Goal: Task Accomplishment & Management: Manage account settings

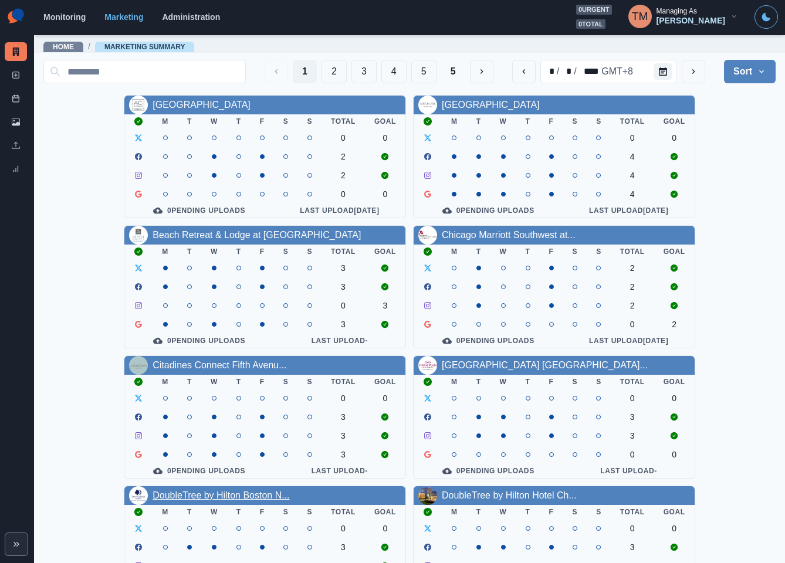
click at [257, 500] on link "DoubleTree by Hilton Boston N..." at bounding box center [220, 495] width 137 height 10
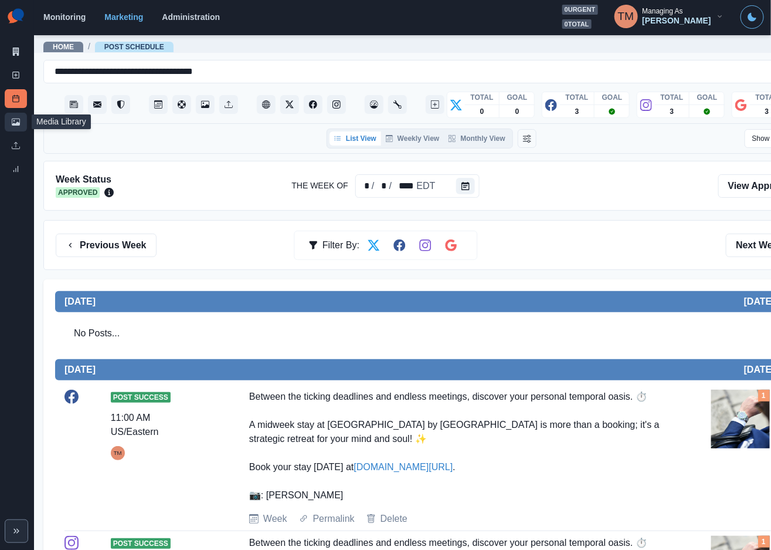
click at [12, 127] on link "Media Library" at bounding box center [16, 122] width 22 height 19
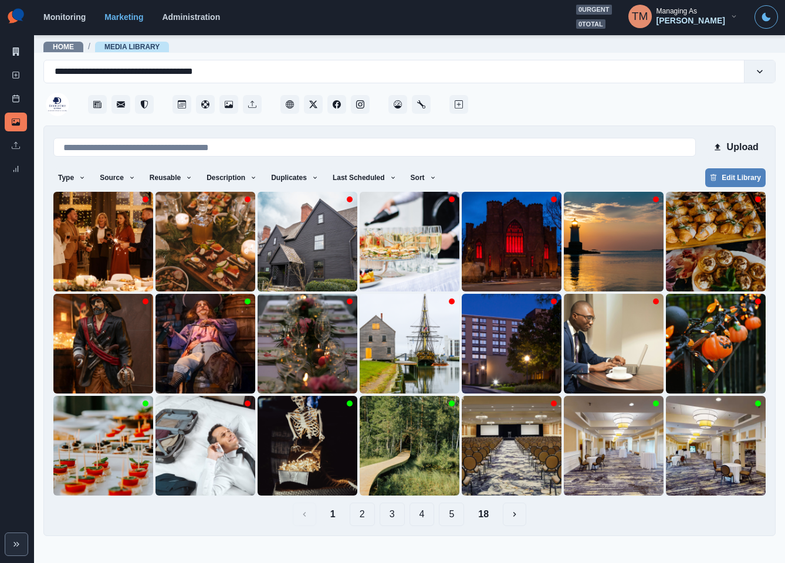
click at [365, 516] on button "2" at bounding box center [362, 514] width 25 height 23
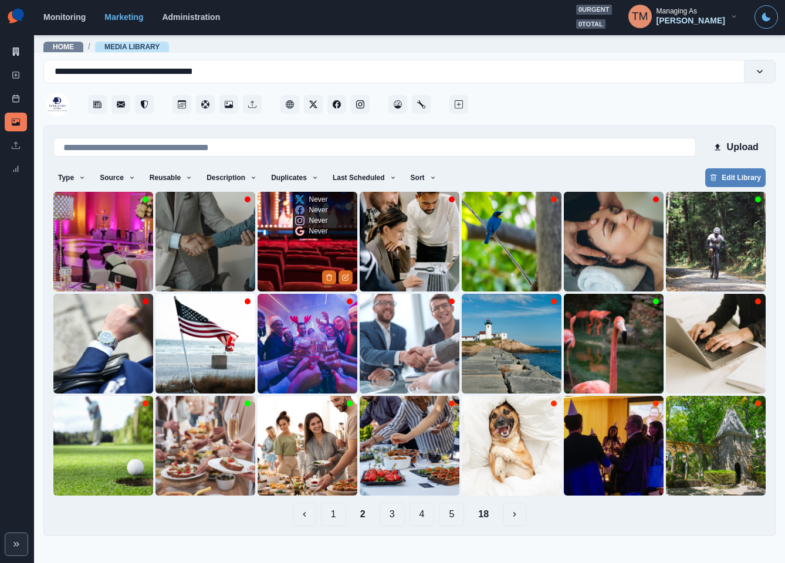
click at [282, 240] on img at bounding box center [307, 242] width 100 height 100
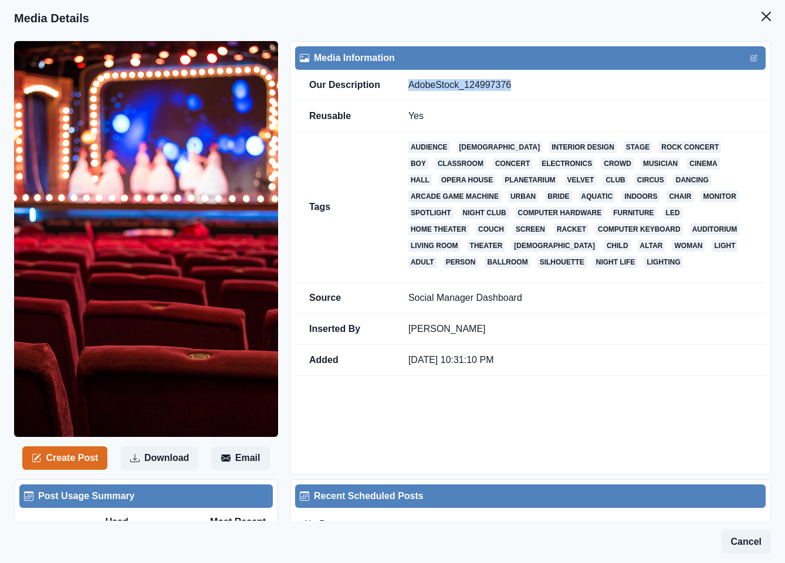
drag, startPoint x: 526, startPoint y: 84, endPoint x: 406, endPoint y: 93, distance: 120.0
click at [406, 93] on td "AdobeStock_124997376" at bounding box center [579, 85] width 371 height 31
copy td "AdobeStock_124997376"
click at [761, 14] on icon "Close" at bounding box center [765, 16] width 9 height 9
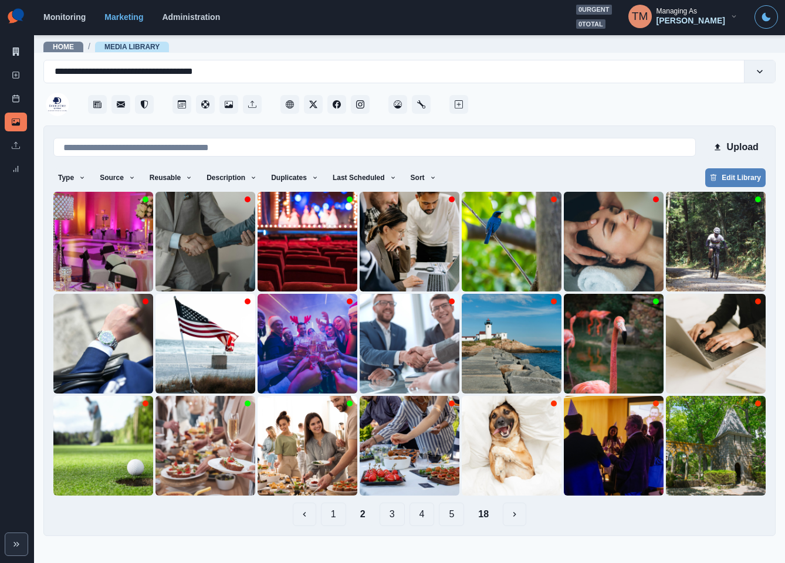
click at [7, 14] on img at bounding box center [16, 16] width 22 height 23
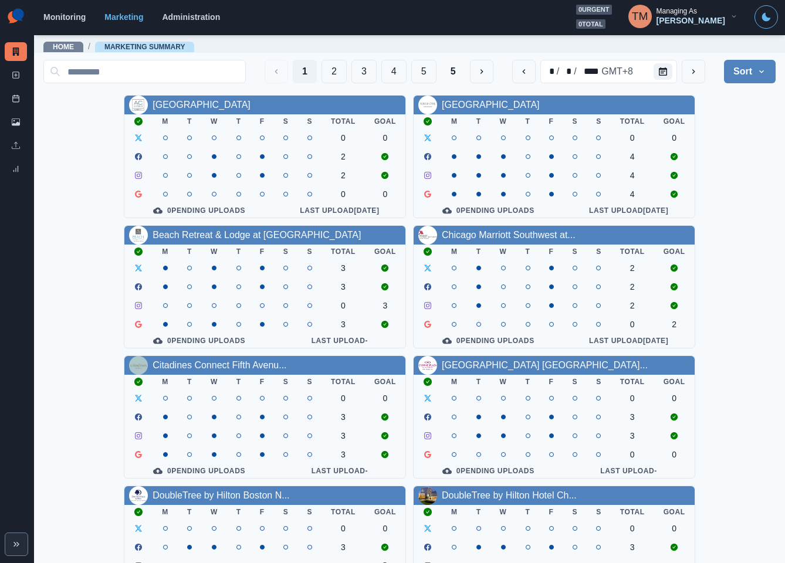
click at [734, 18] on icon "button" at bounding box center [734, 16] width 4 height 2
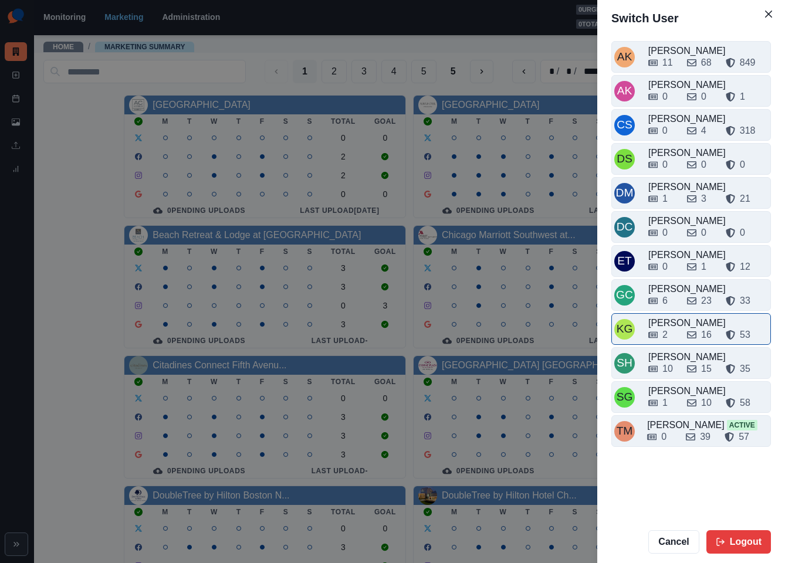
click at [671, 331] on div "2 16 53" at bounding box center [708, 332] width 120 height 19
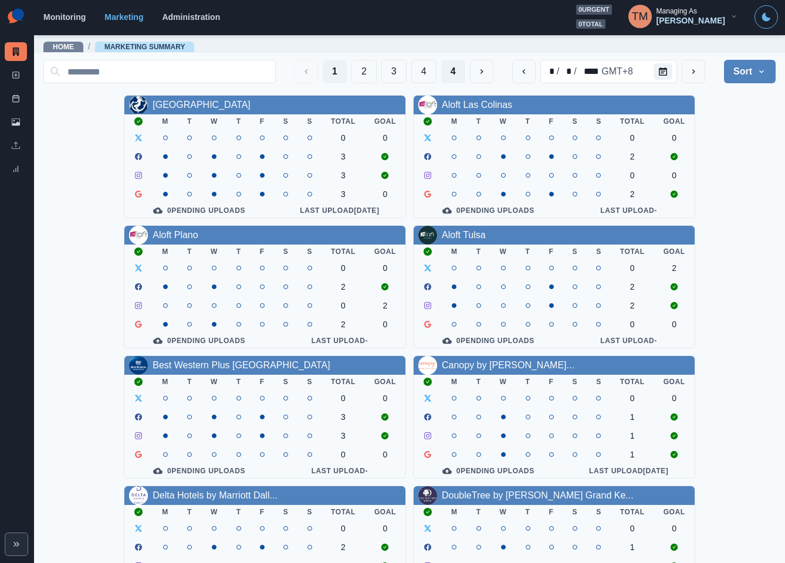
click at [441, 71] on button "4" at bounding box center [453, 71] width 24 height 23
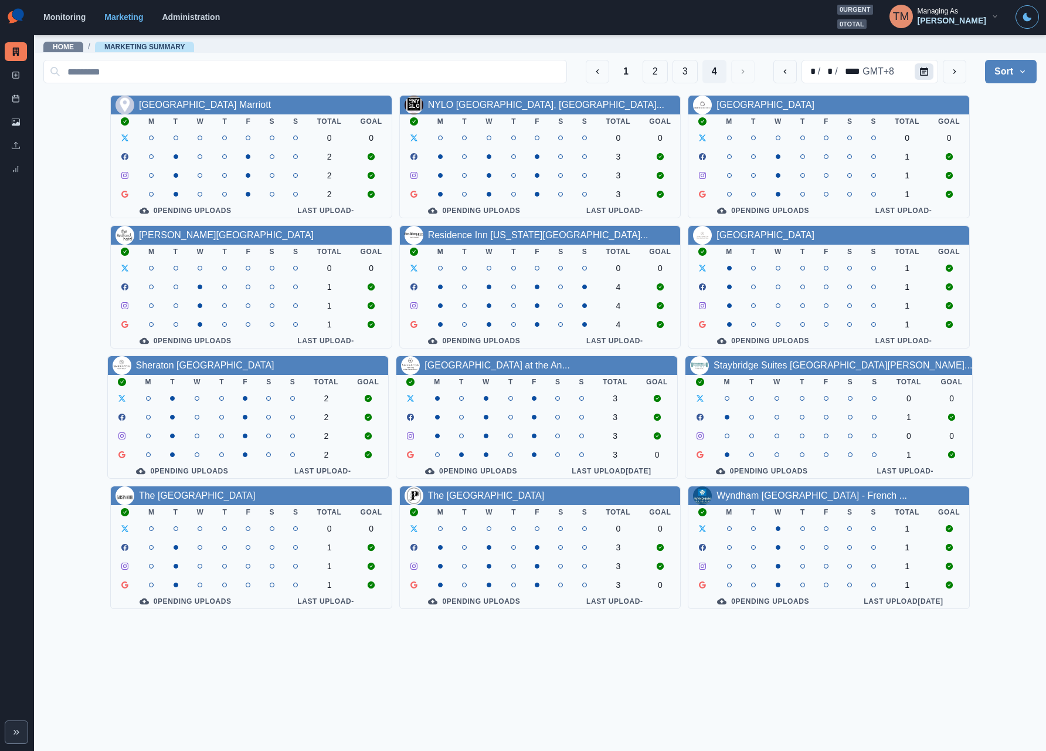
click at [784, 73] on icon "Calendar" at bounding box center [924, 71] width 8 height 8
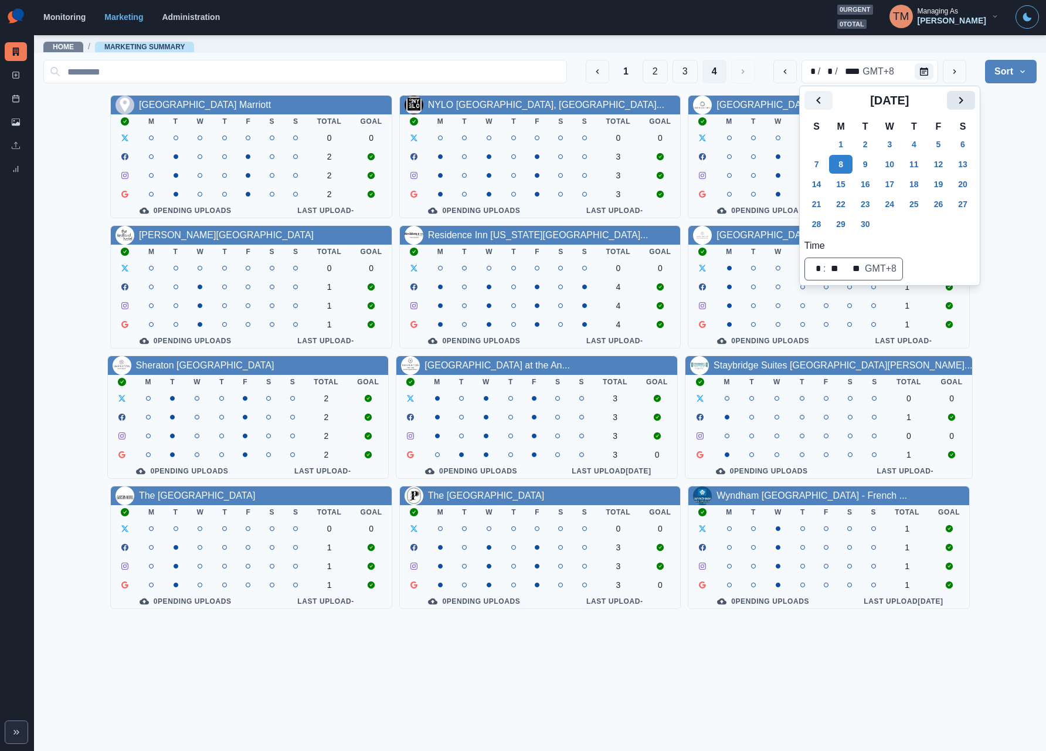
click at [784, 100] on icon "Next" at bounding box center [961, 100] width 14 height 14
click at [784, 164] on button "3" at bounding box center [840, 164] width 23 height 19
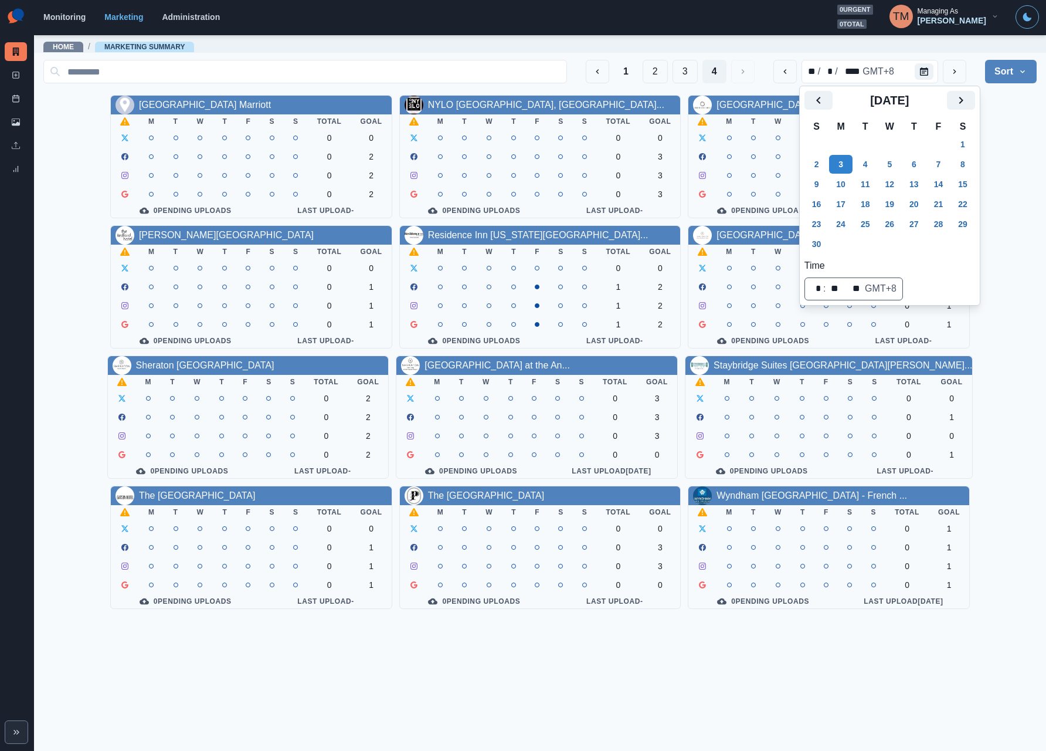
click at [784, 158] on div "[GEOGRAPHIC_DATA] Marriott M T W T F S S Total Goal 0 0 0 2 0 2 0 2 0 Pending U…" at bounding box center [540, 352] width 994 height 514
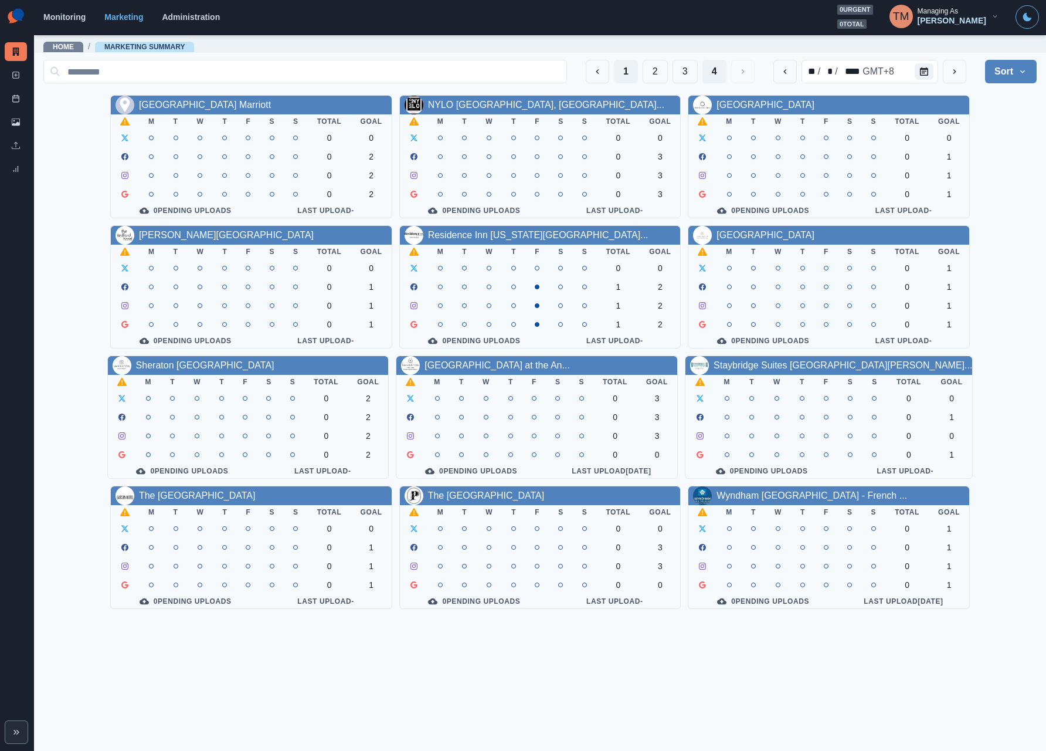
click at [614, 72] on button "1" at bounding box center [626, 71] width 24 height 23
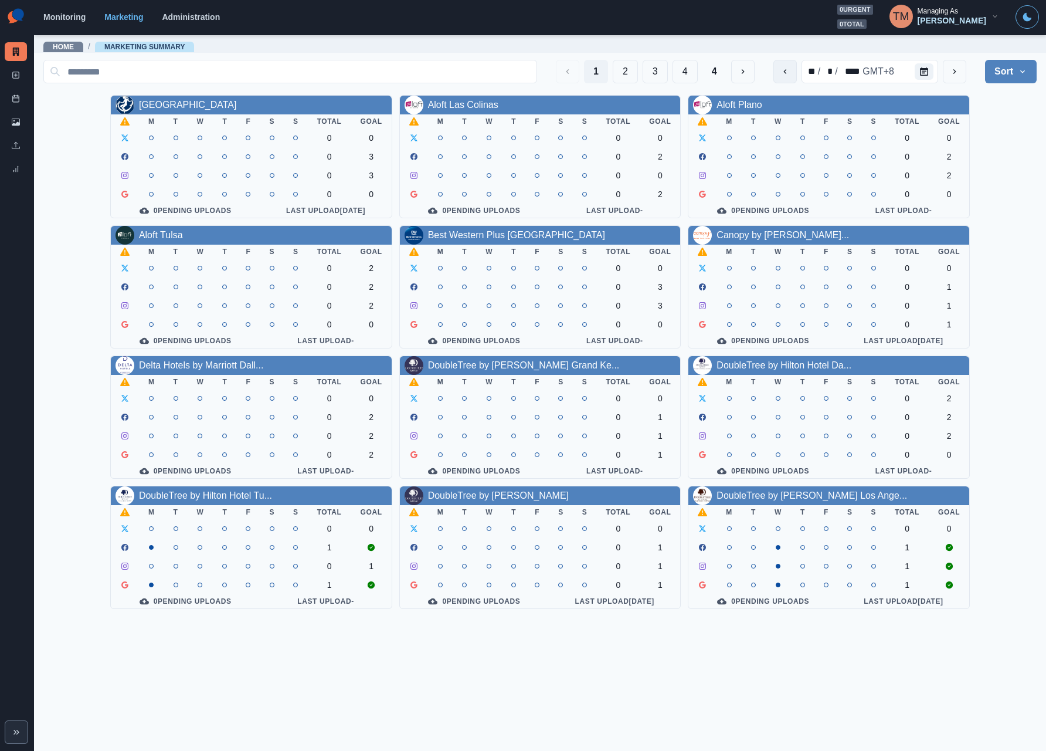
click at [784, 73] on icon "previous" at bounding box center [785, 71] width 9 height 9
click at [617, 74] on button "2" at bounding box center [625, 71] width 25 height 23
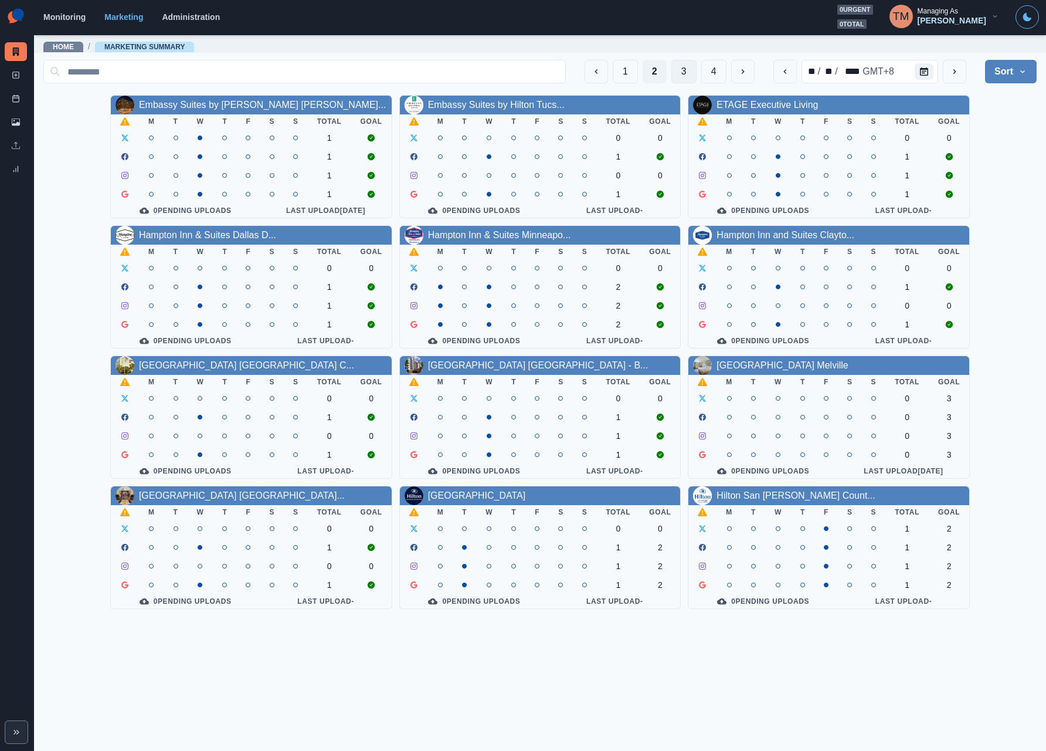
click at [686, 74] on button "3" at bounding box center [684, 71] width 25 height 23
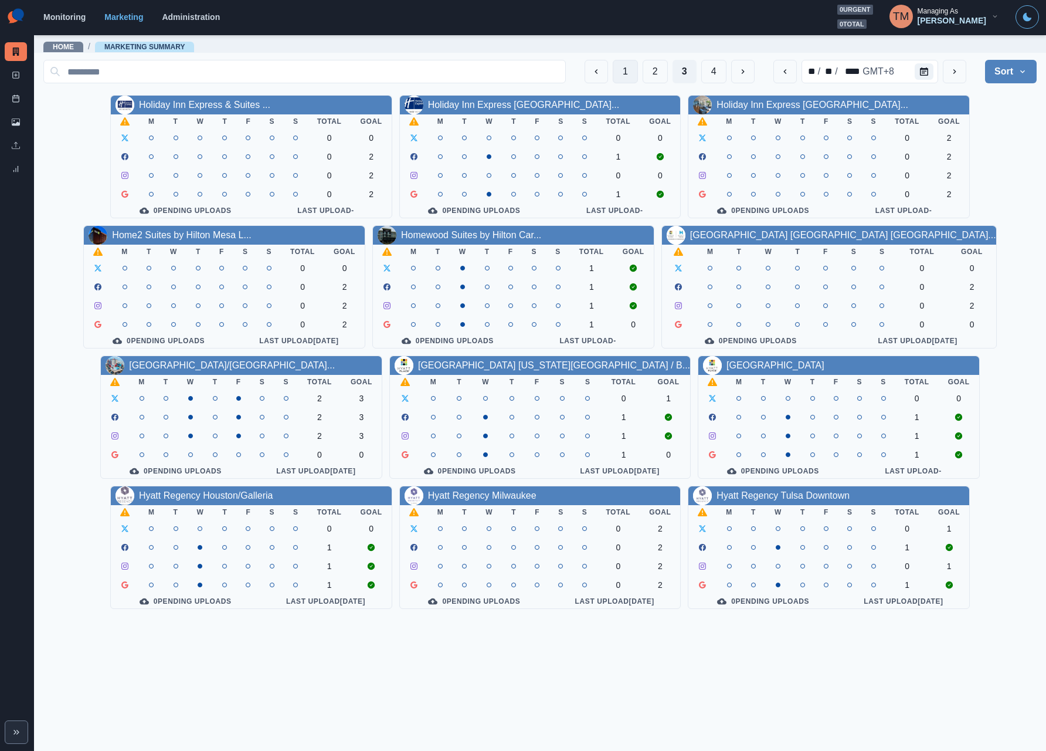
click at [623, 75] on button "1" at bounding box center [625, 71] width 25 height 23
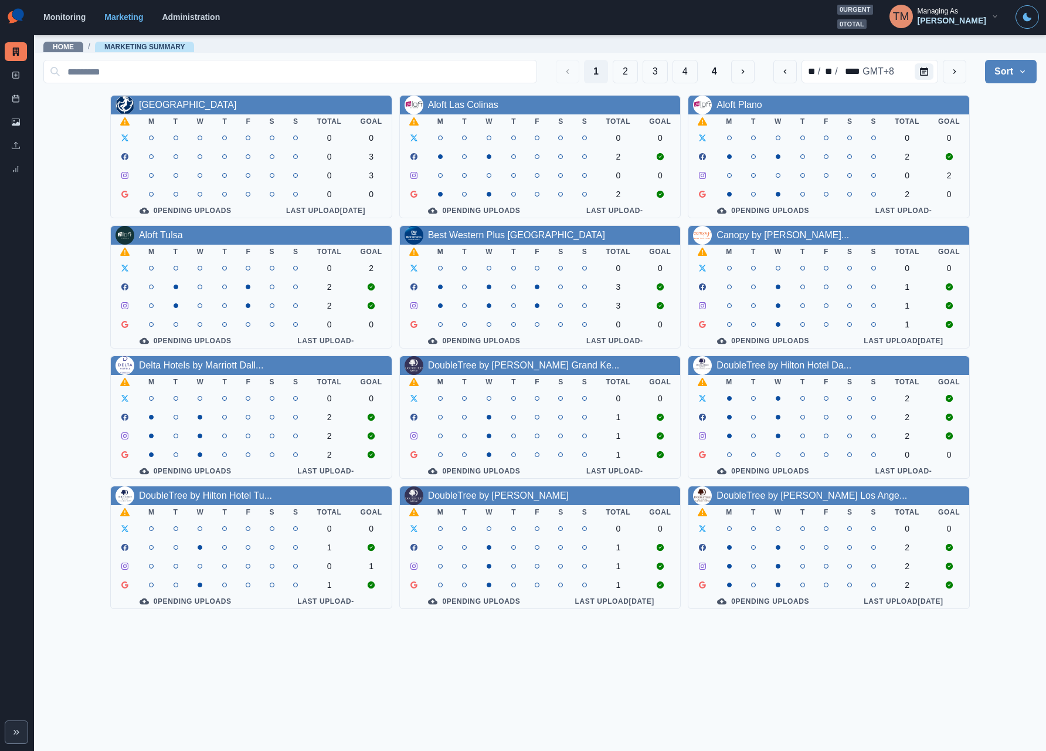
click at [784, 20] on icon "button" at bounding box center [995, 16] width 8 height 8
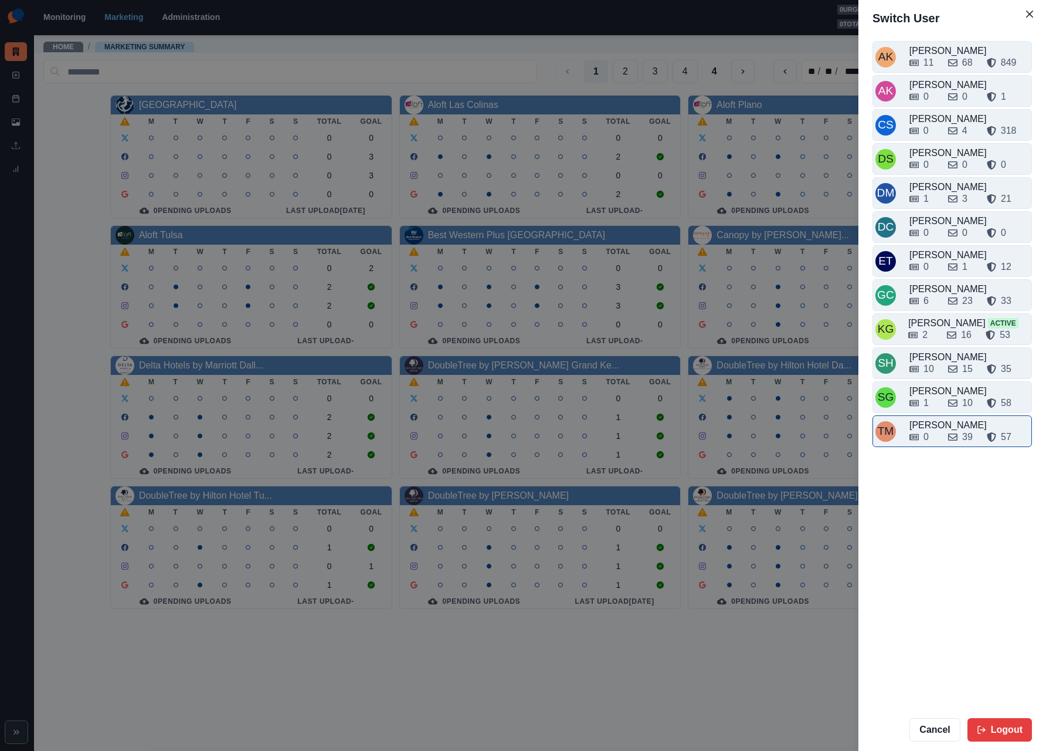
click at [784, 440] on div "0 39 57" at bounding box center [970, 434] width 120 height 19
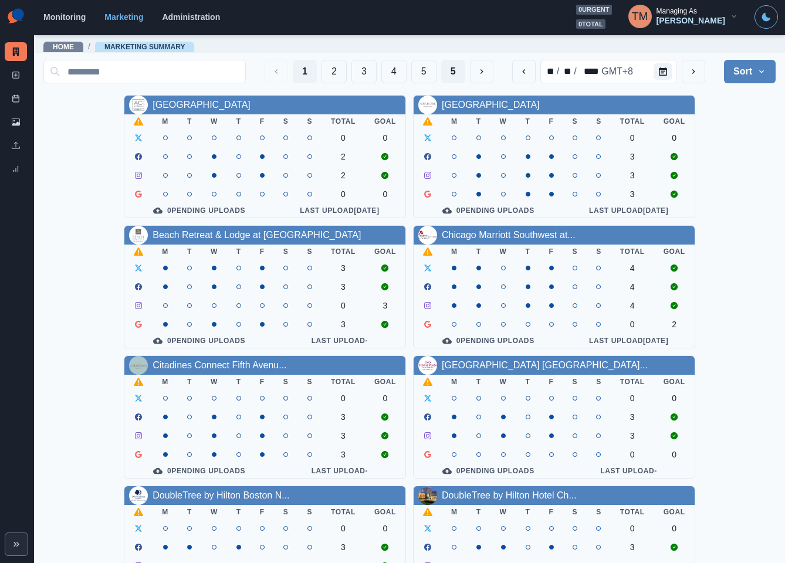
click at [441, 71] on button "5" at bounding box center [453, 71] width 24 height 23
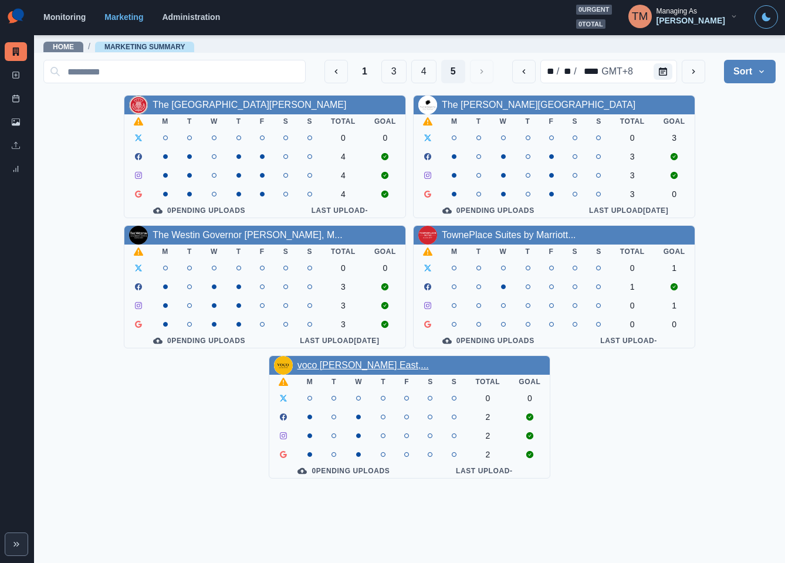
click at [392, 370] on link "voco [PERSON_NAME] East,..." at bounding box center [362, 365] width 131 height 10
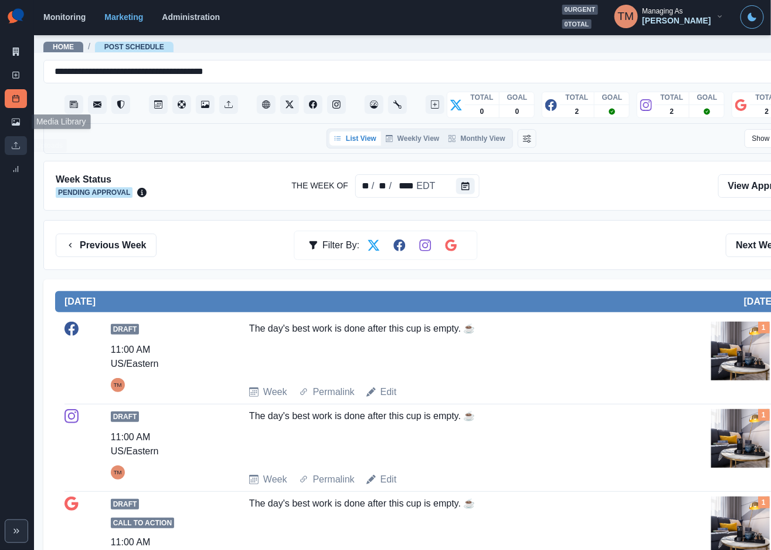
click at [14, 126] on icon at bounding box center [16, 122] width 8 height 8
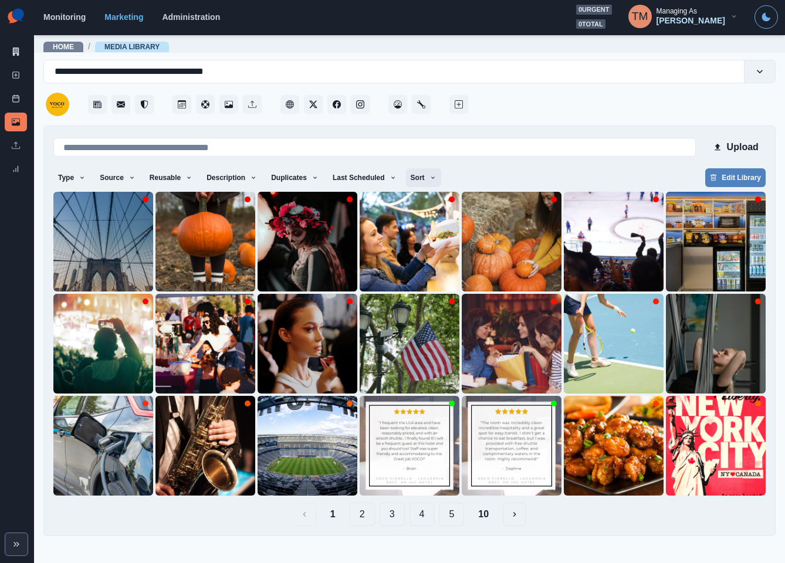
click at [411, 177] on button "Sort" at bounding box center [423, 177] width 35 height 19
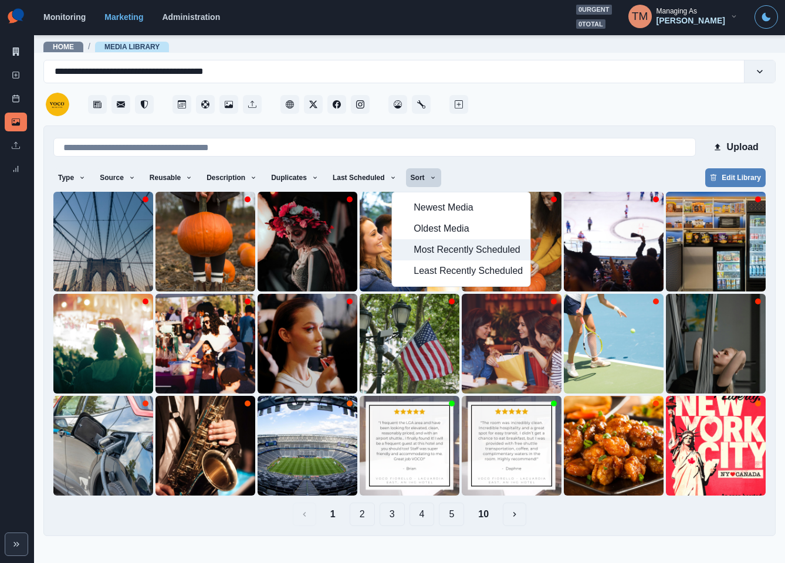
click at [446, 250] on span "Most Recently Scheduled" at bounding box center [468, 250] width 109 height 14
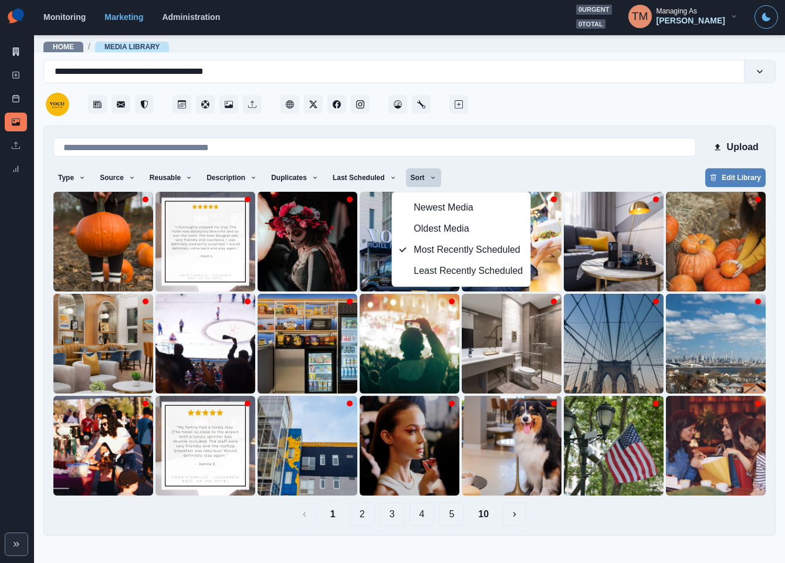
click at [543, 174] on div "Type Any Image Video Source Any Upload Social Manager Found: Instagram Found: G…" at bounding box center [409, 178] width 712 height 21
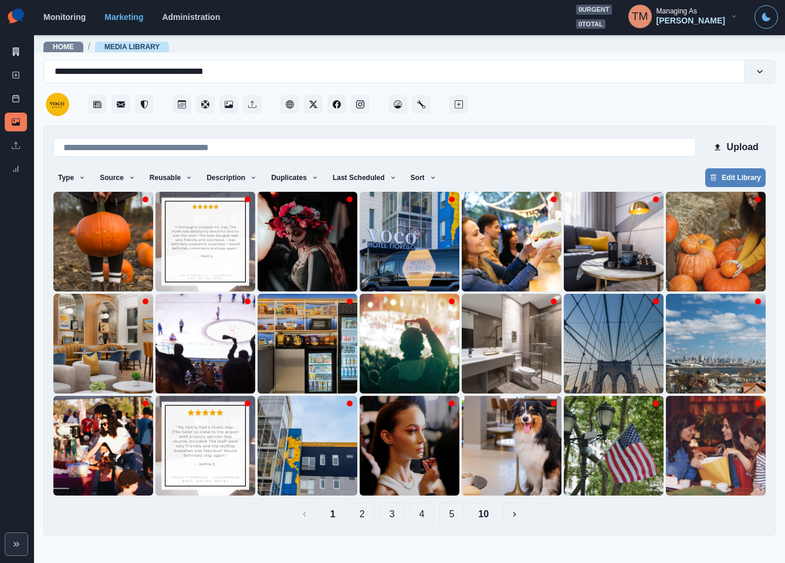
click at [357, 511] on button "2" at bounding box center [362, 514] width 25 height 23
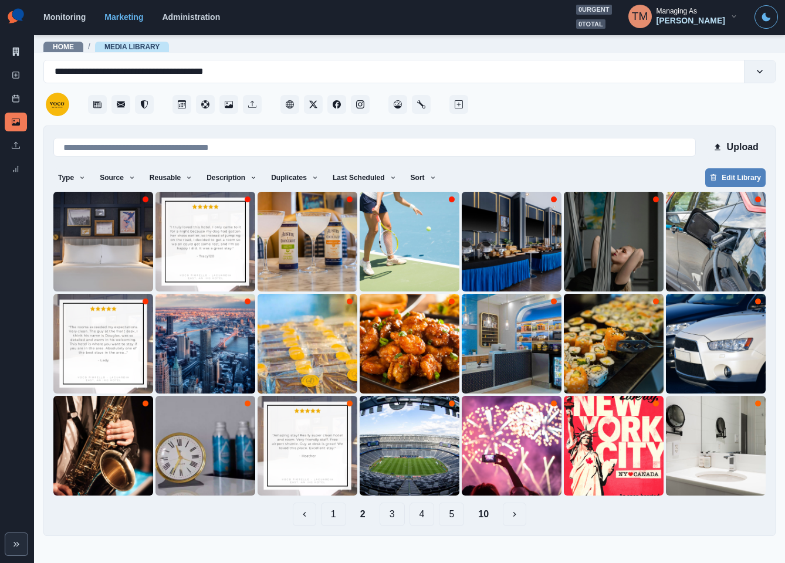
click at [396, 516] on button "3" at bounding box center [391, 514] width 25 height 23
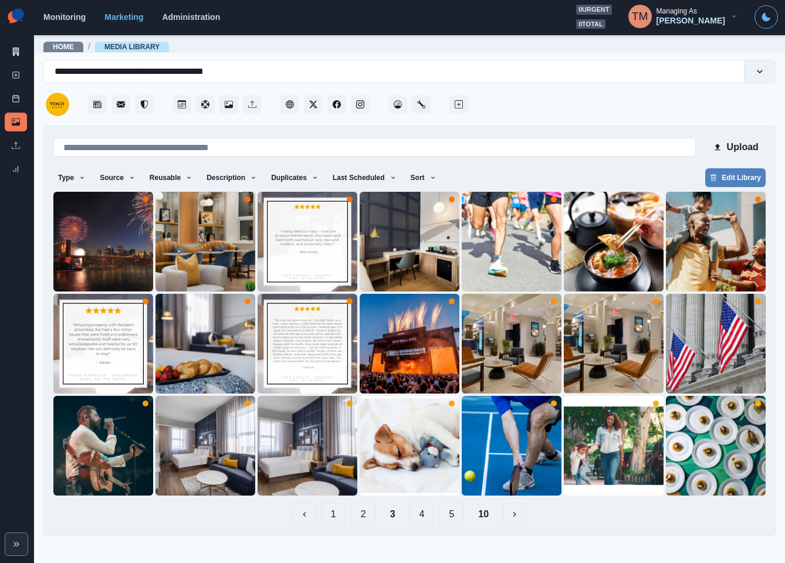
click at [426, 514] on button "4" at bounding box center [421, 514] width 25 height 23
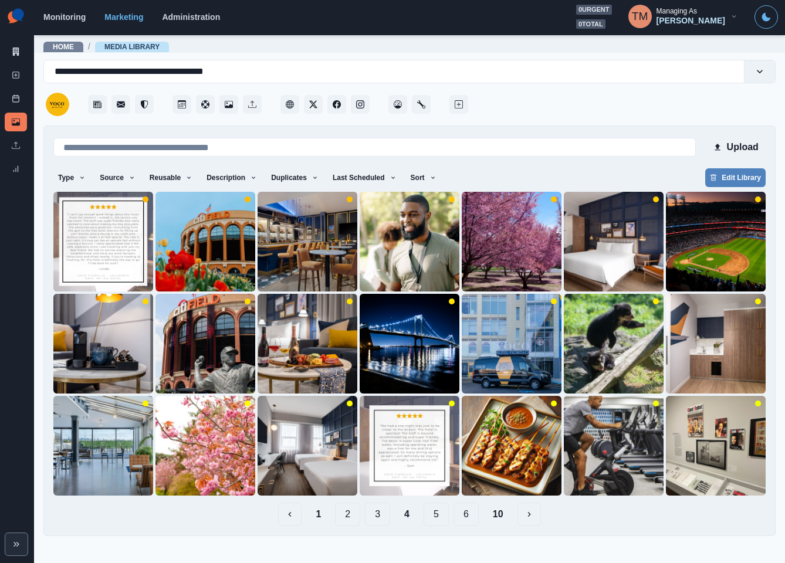
click at [433, 516] on button "5" at bounding box center [435, 514] width 25 height 23
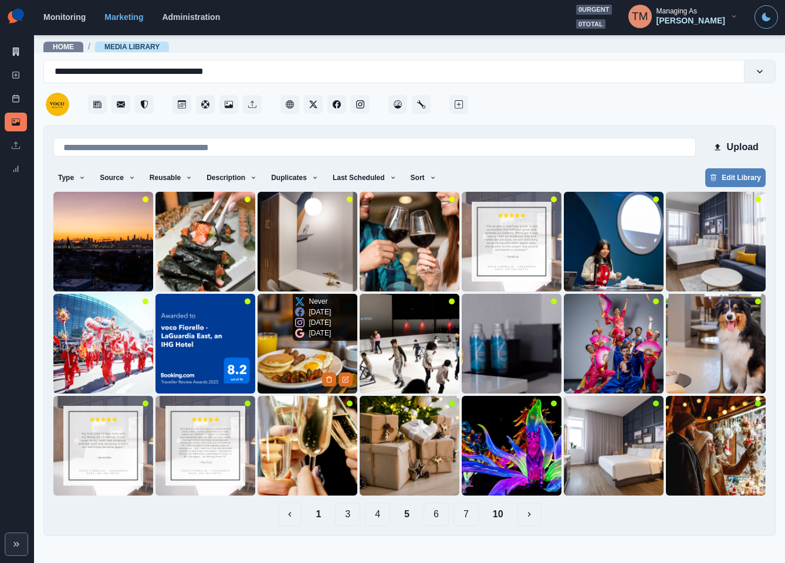
click at [275, 370] on img at bounding box center [307, 344] width 100 height 100
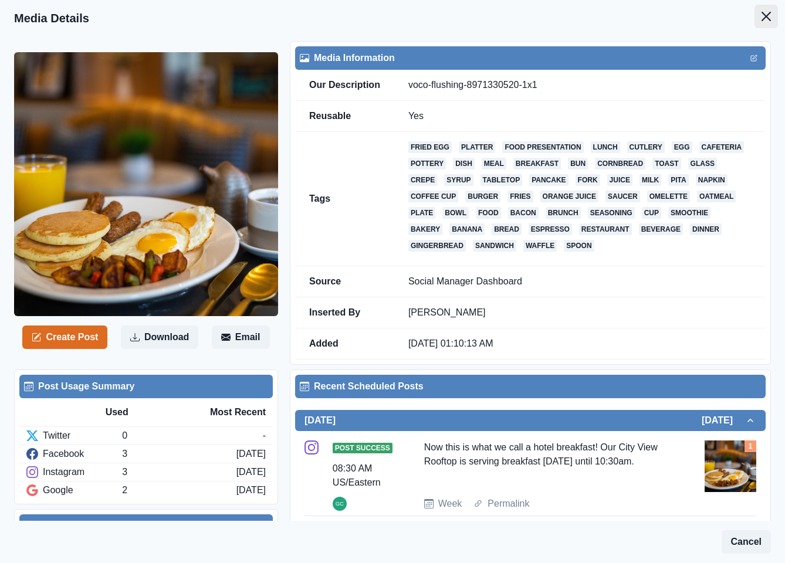
click at [761, 22] on button "Close" at bounding box center [765, 16] width 23 height 23
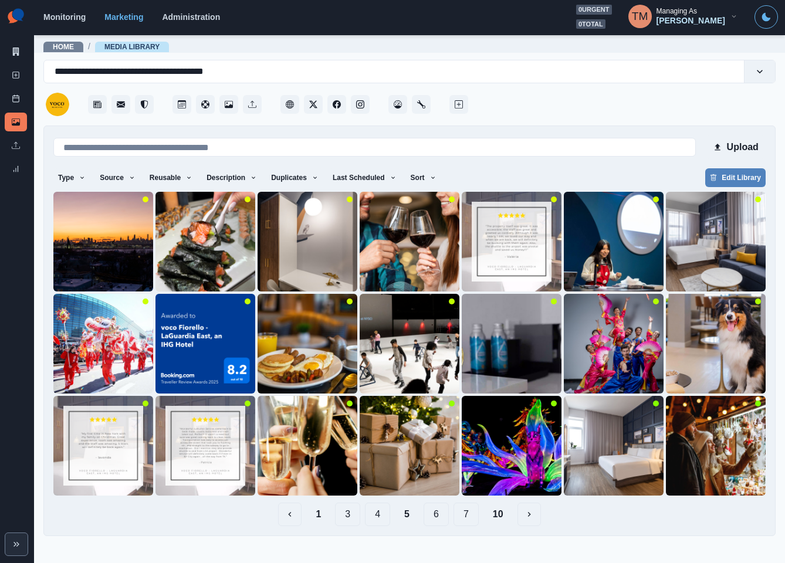
click at [438, 514] on button "6" at bounding box center [435, 514] width 25 height 23
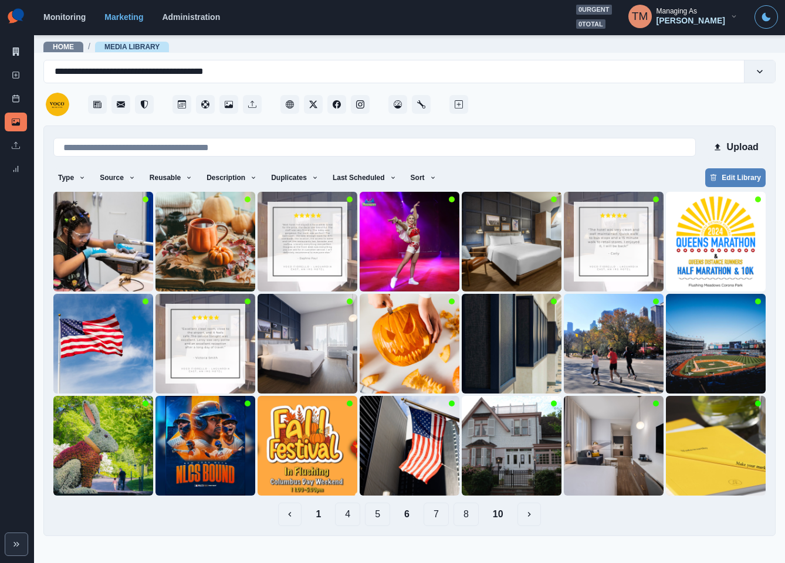
click at [438, 519] on button "7" at bounding box center [435, 514] width 25 height 23
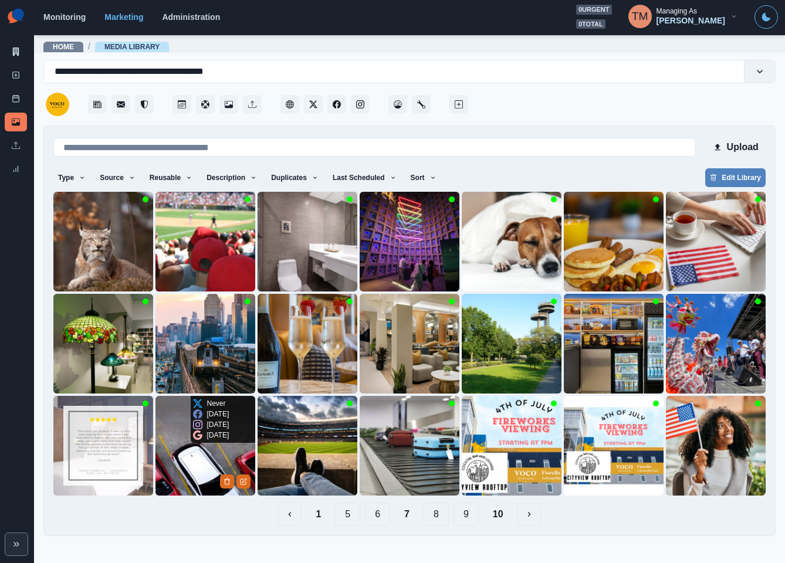
click at [181, 447] on img at bounding box center [205, 446] width 100 height 100
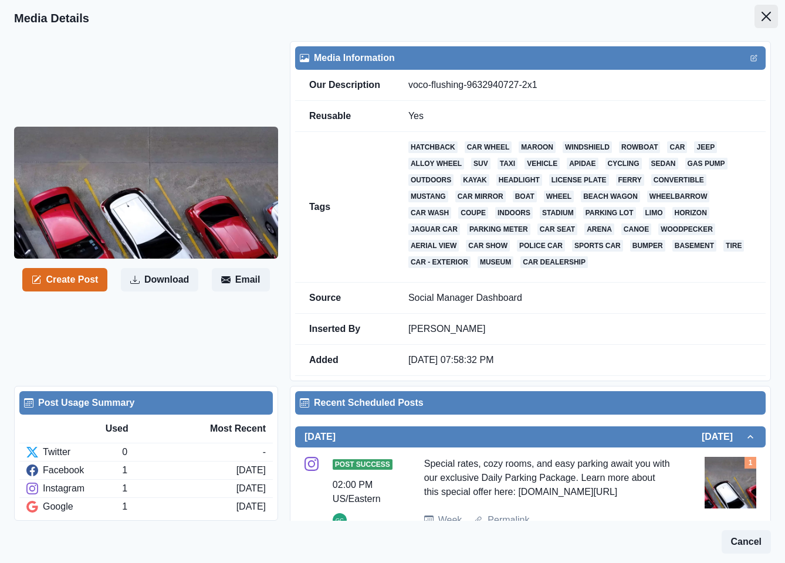
click at [754, 18] on button "Close" at bounding box center [765, 16] width 23 height 23
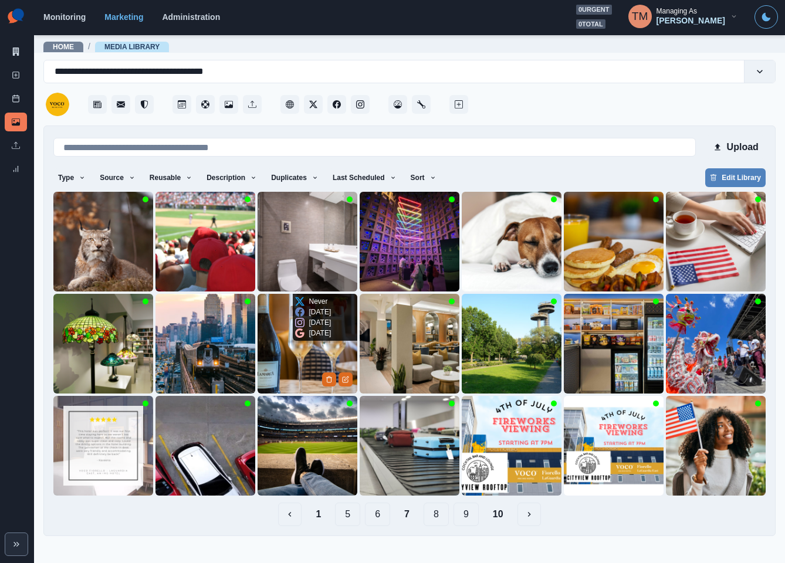
click at [282, 358] on img at bounding box center [307, 344] width 100 height 100
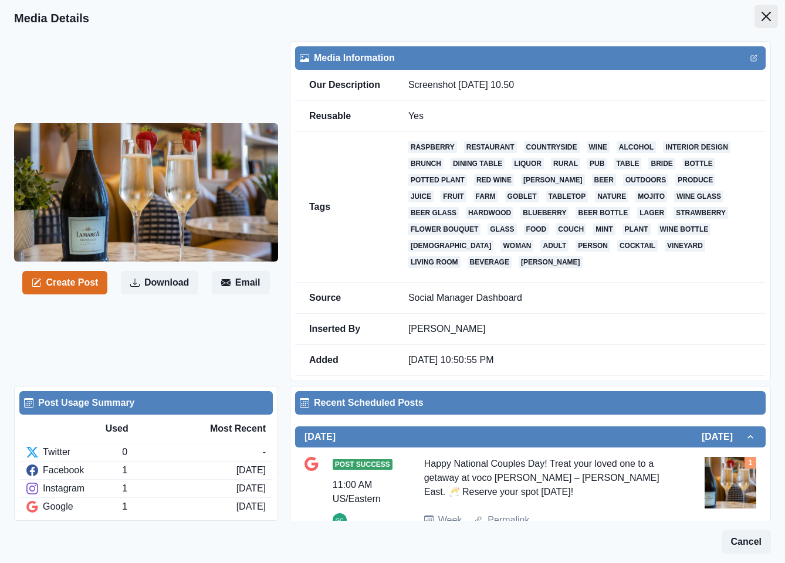
click at [761, 16] on icon "Close" at bounding box center [765, 16] width 9 height 9
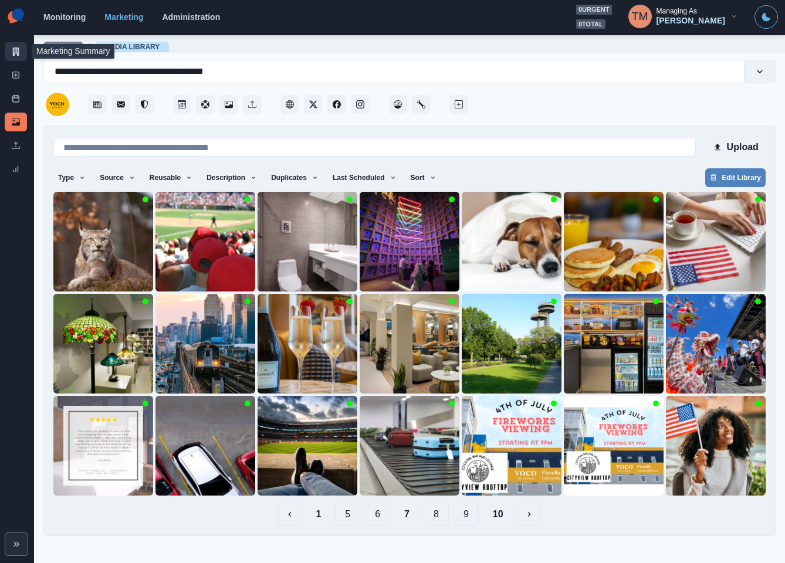
click at [12, 56] on link "Marketing Summary" at bounding box center [16, 51] width 22 height 19
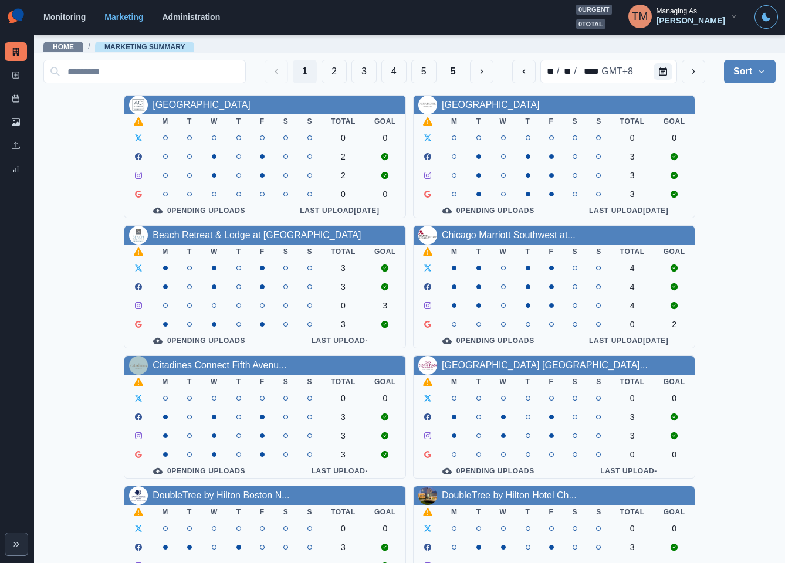
click at [206, 370] on link "Citadines Connect Fifth Avenu..." at bounding box center [219, 365] width 134 height 10
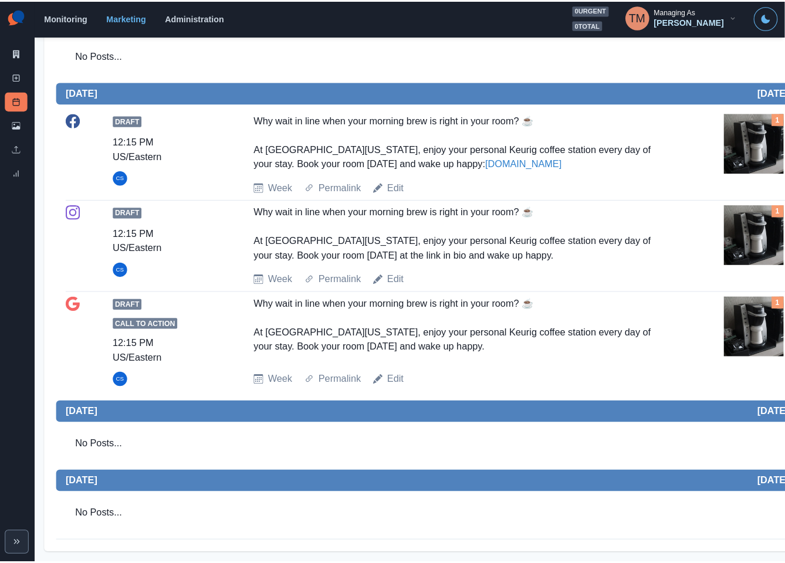
scroll to position [1232, 0]
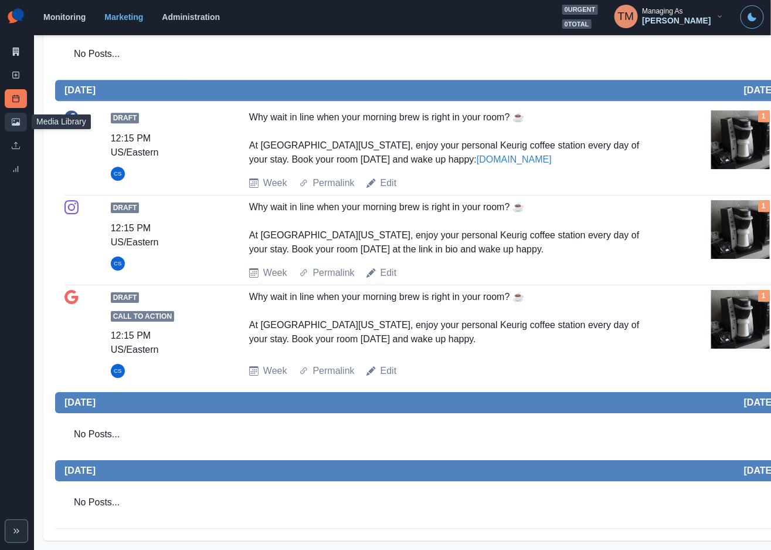
click at [16, 123] on icon at bounding box center [16, 121] width 8 height 7
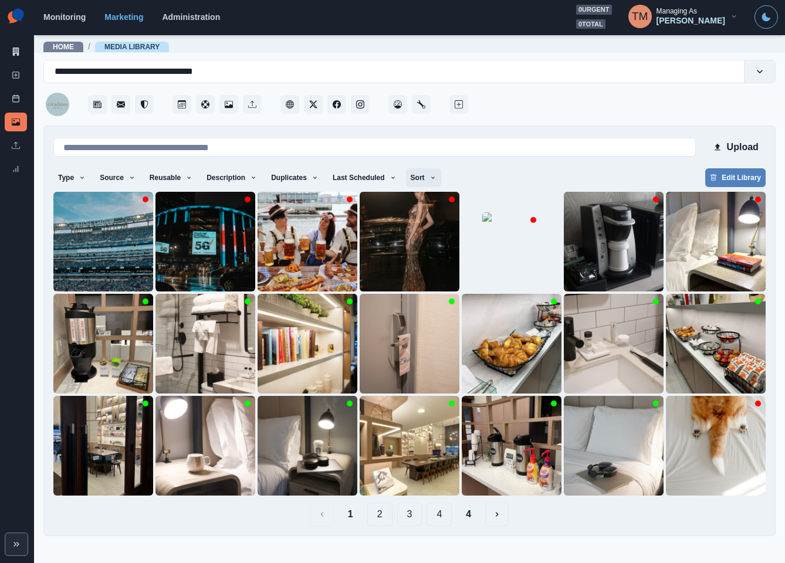
click at [429, 178] on icon "button" at bounding box center [432, 177] width 7 height 7
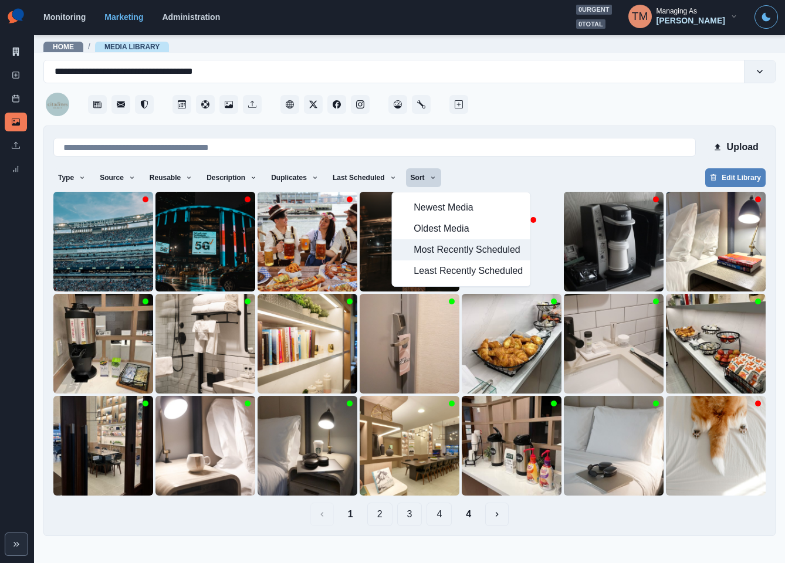
click at [443, 257] on span "Most Recently Scheduled" at bounding box center [468, 250] width 109 height 14
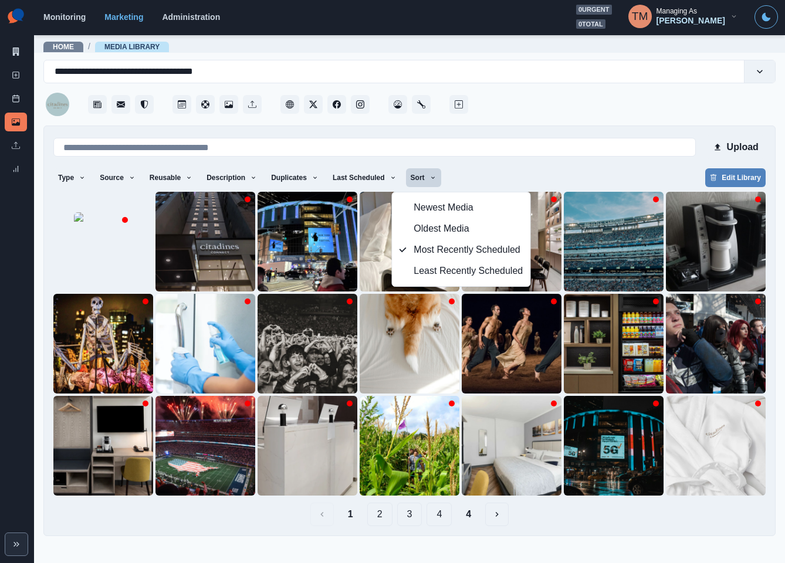
click at [551, 166] on div "Upload Type Any Image Video Source Any Upload Social Manager Found: Instagram F…" at bounding box center [409, 330] width 712 height 391
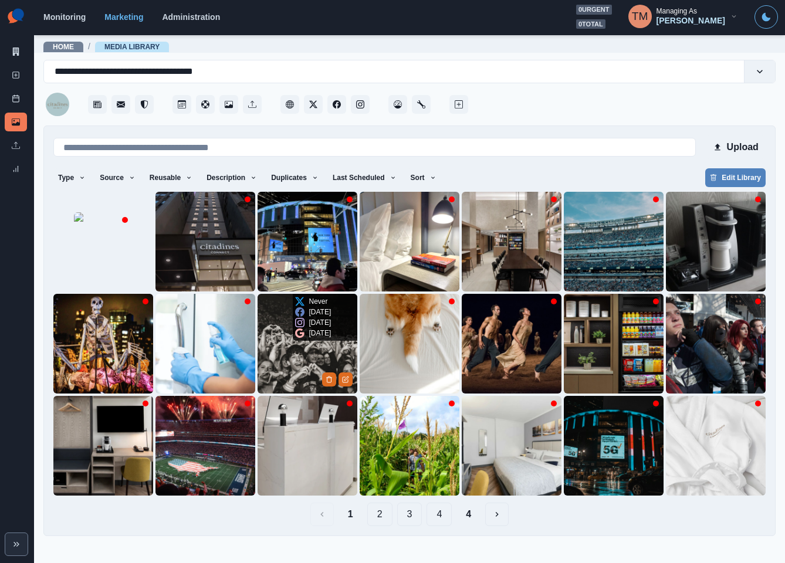
click at [296, 358] on img at bounding box center [307, 344] width 100 height 100
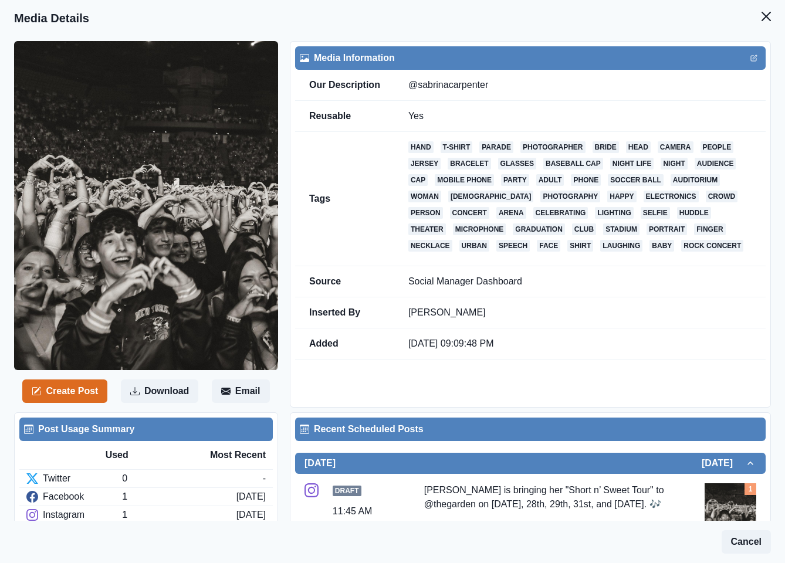
scroll to position [352, 0]
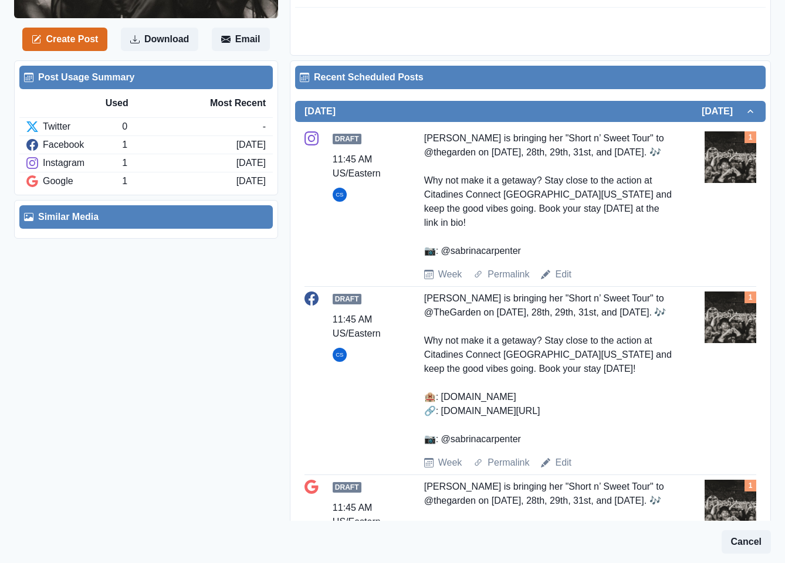
drag, startPoint x: 532, startPoint y: 250, endPoint x: 412, endPoint y: 252, distance: 120.2
click at [412, 252] on div "Draft 11:45 AM US/Eastern CS [PERSON_NAME] is bringing her "Short n’ Sweet Tour…" at bounding box center [530, 206] width 452 height 150
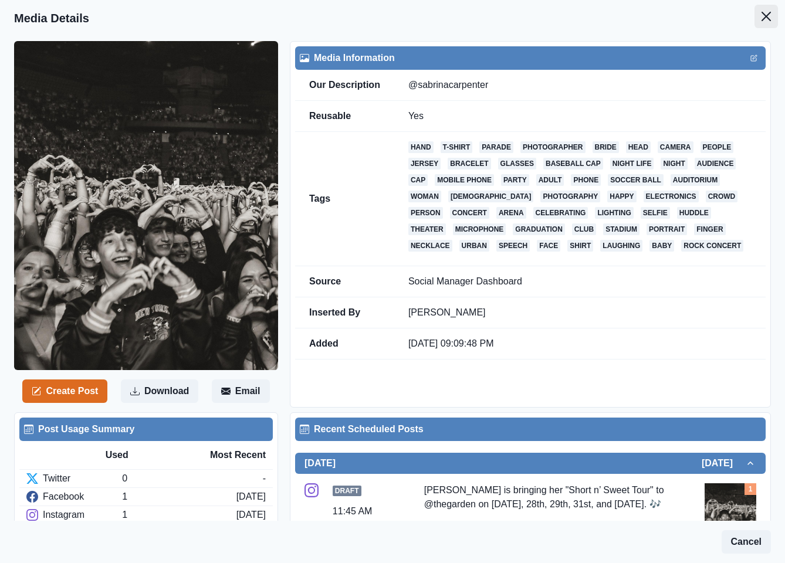
click at [757, 13] on button "Close" at bounding box center [765, 16] width 23 height 23
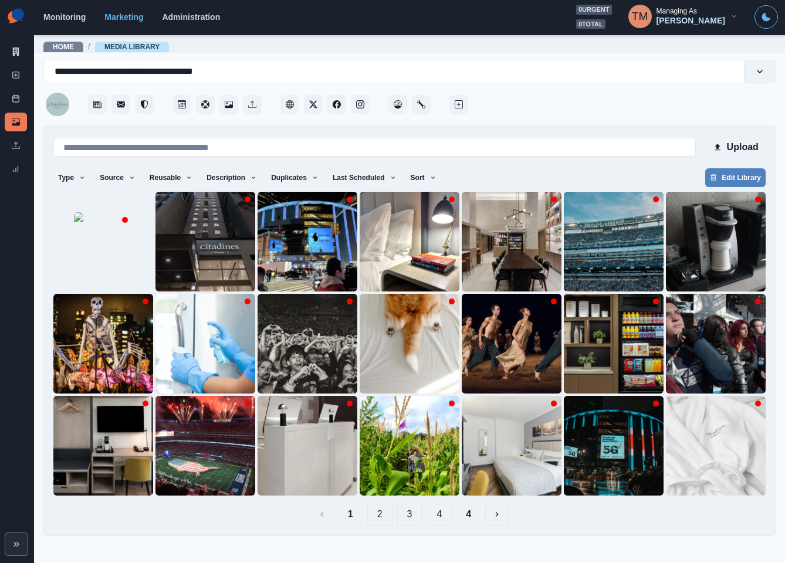
click at [640, 99] on div at bounding box center [622, 100] width 305 height 35
click at [279, 341] on img at bounding box center [307, 344] width 100 height 100
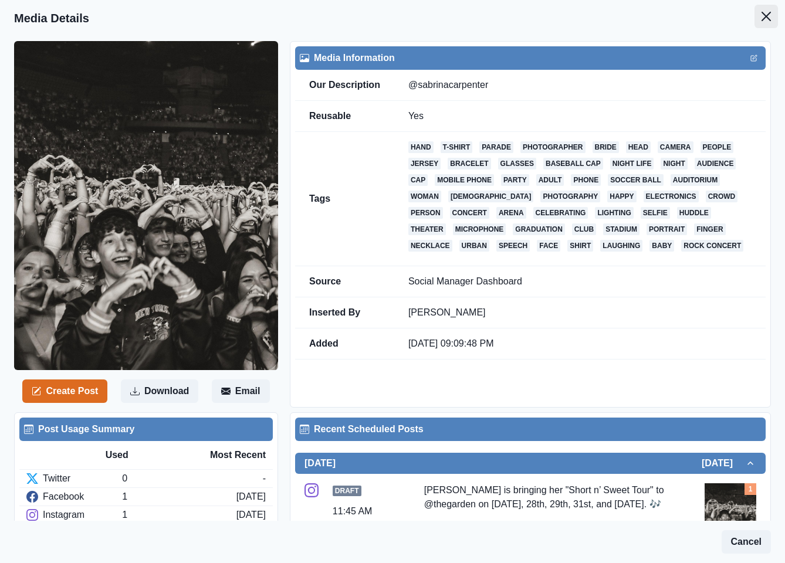
click at [759, 16] on button "Close" at bounding box center [765, 16] width 23 height 23
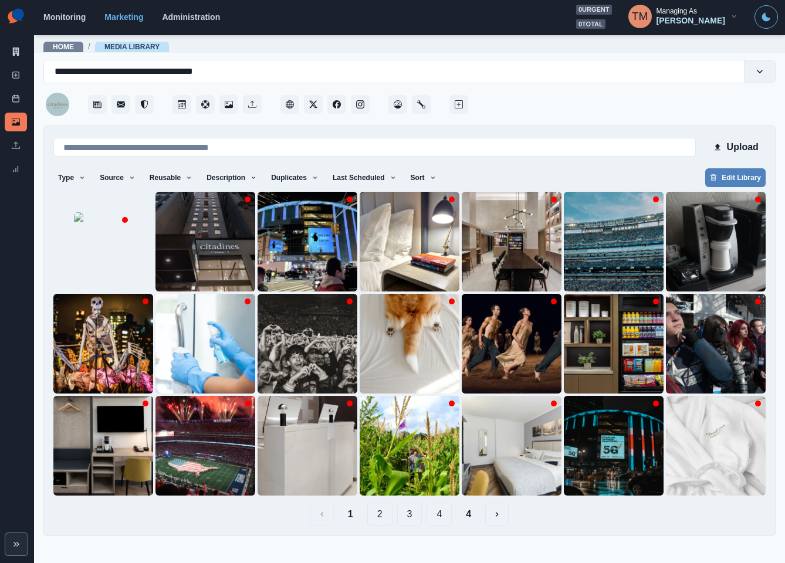
click at [382, 517] on button "2" at bounding box center [379, 514] width 25 height 23
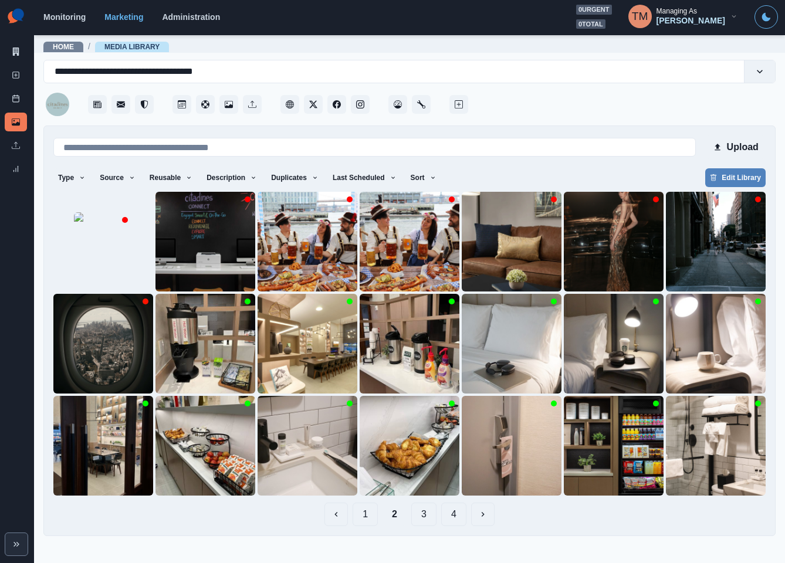
click at [422, 516] on button "3" at bounding box center [423, 514] width 25 height 23
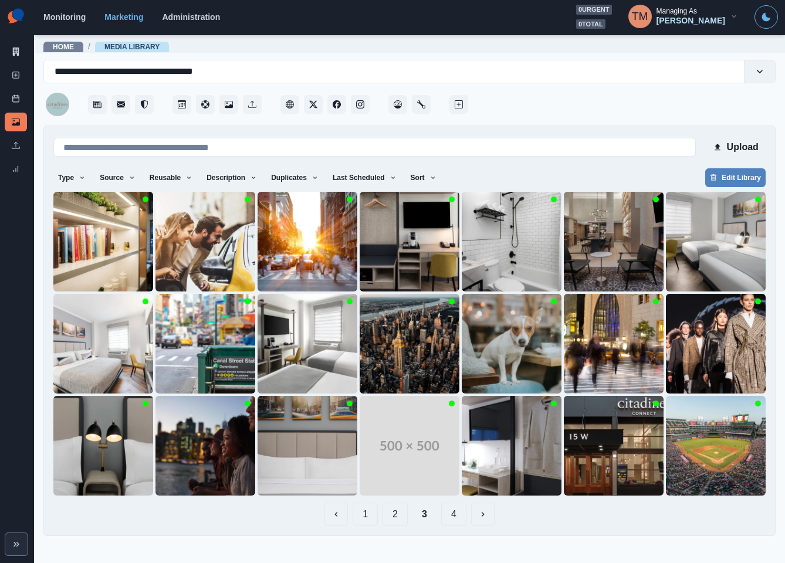
click at [455, 520] on button "4" at bounding box center [453, 514] width 25 height 23
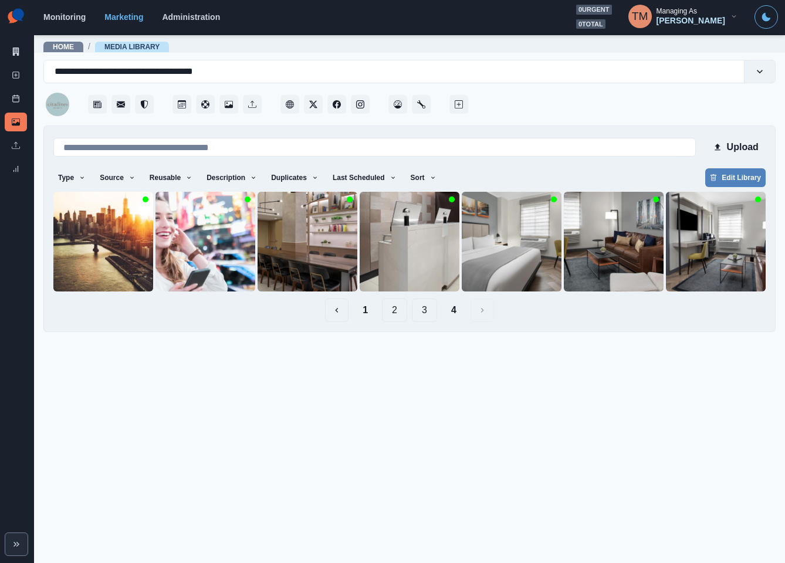
click at [421, 310] on button "3" at bounding box center [424, 310] width 25 height 23
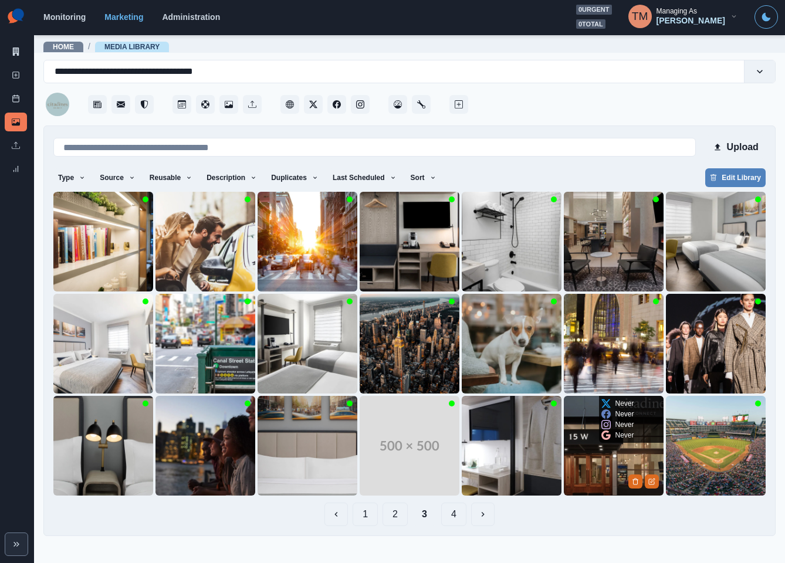
click at [589, 467] on img at bounding box center [614, 446] width 100 height 100
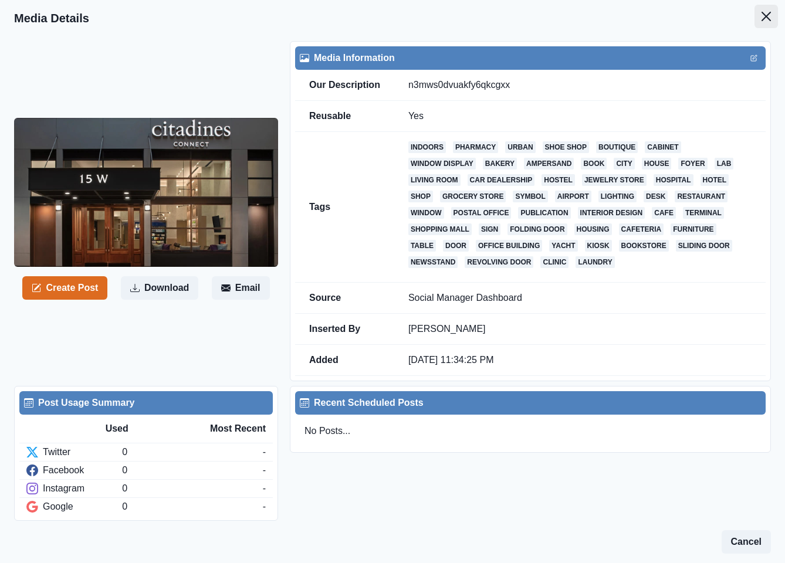
click at [754, 21] on button "Close" at bounding box center [765, 16] width 23 height 23
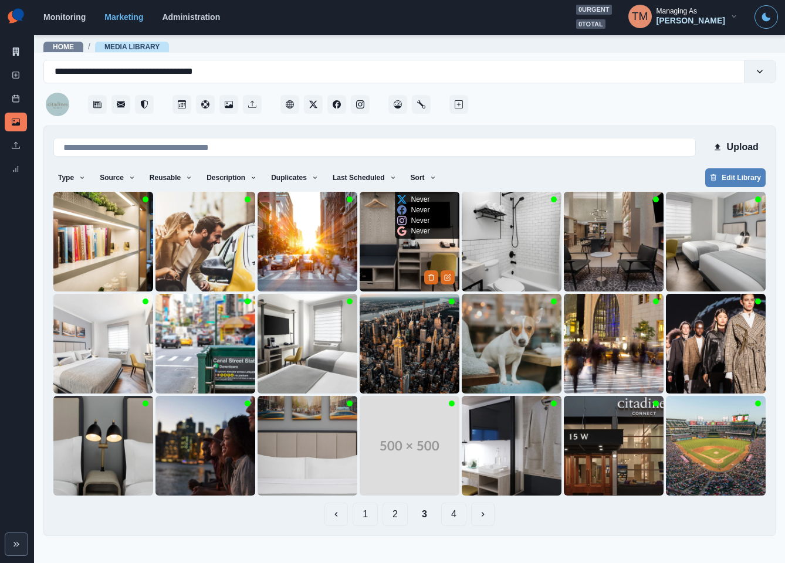
click at [389, 260] on img at bounding box center [410, 242] width 100 height 100
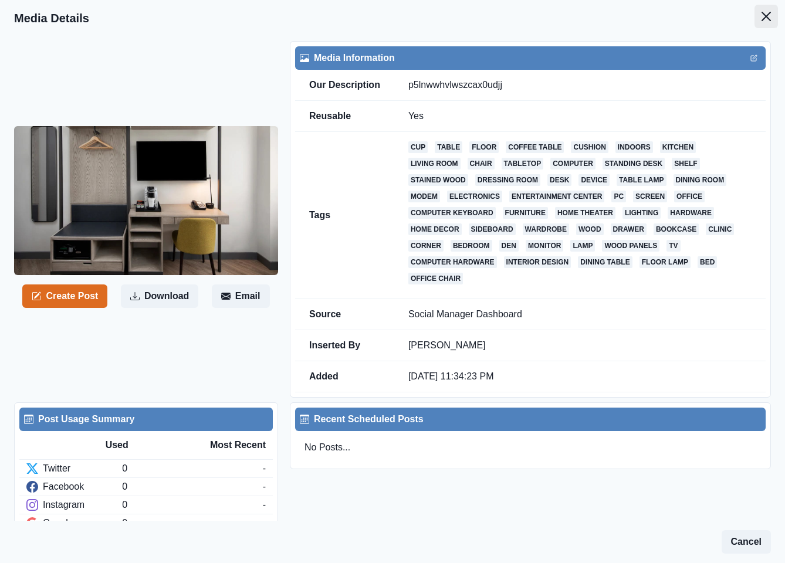
click at [761, 16] on icon "Close" at bounding box center [765, 16] width 9 height 9
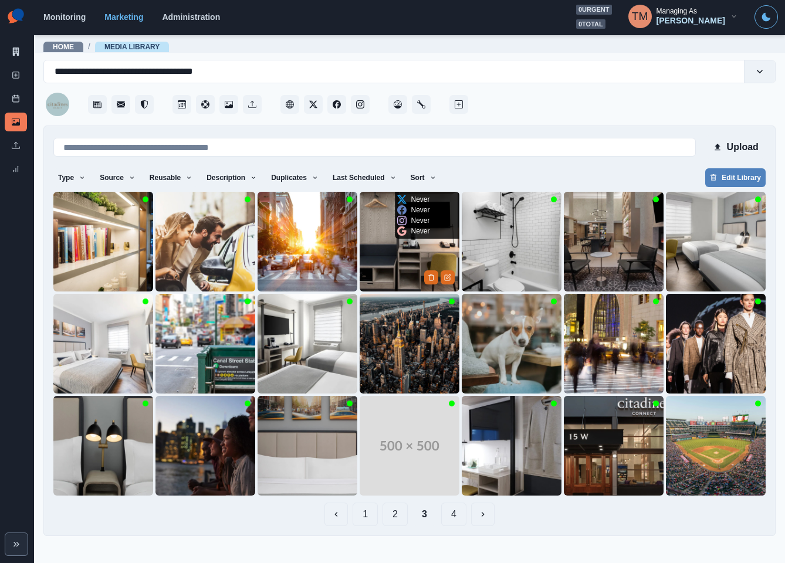
click at [398, 245] on img at bounding box center [410, 242] width 100 height 100
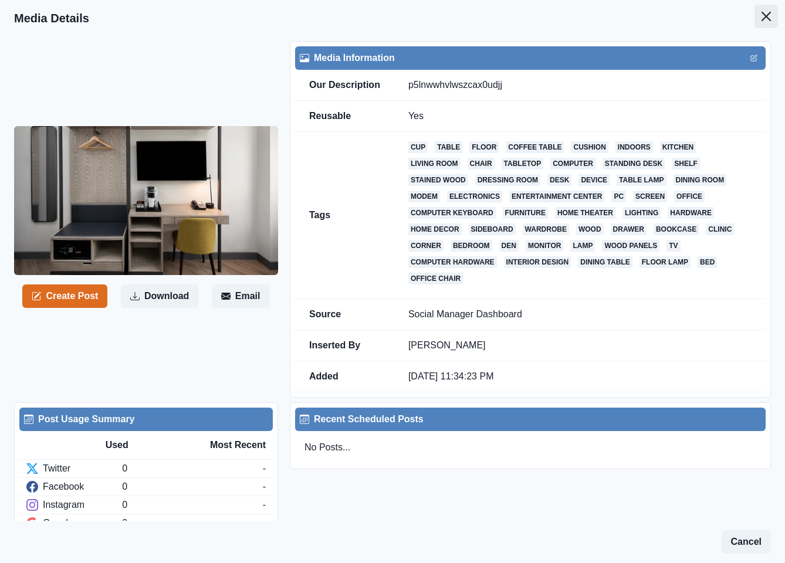
click at [761, 19] on icon "Close" at bounding box center [765, 16] width 9 height 9
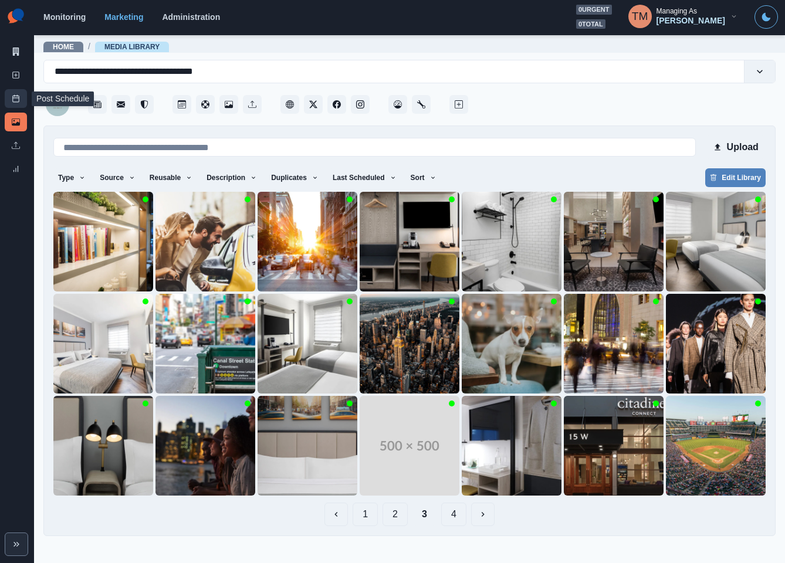
click at [8, 97] on link "Post Schedule" at bounding box center [16, 98] width 22 height 19
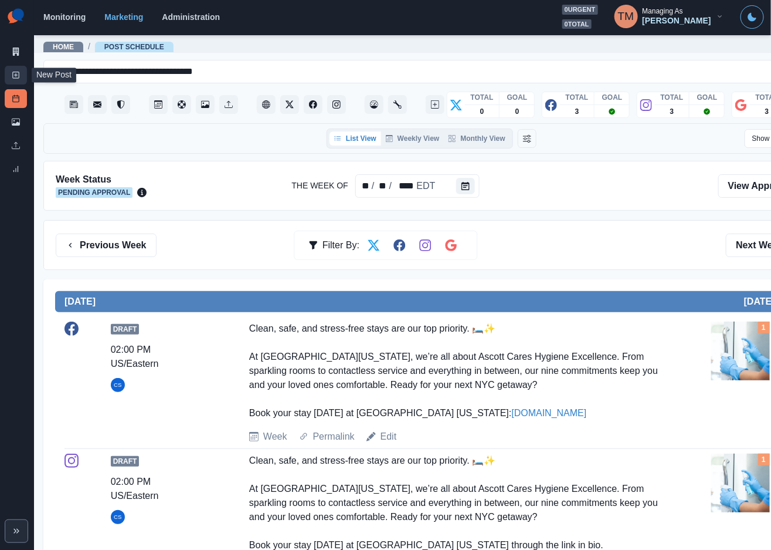
click at [14, 69] on link "New Post" at bounding box center [16, 75] width 22 height 19
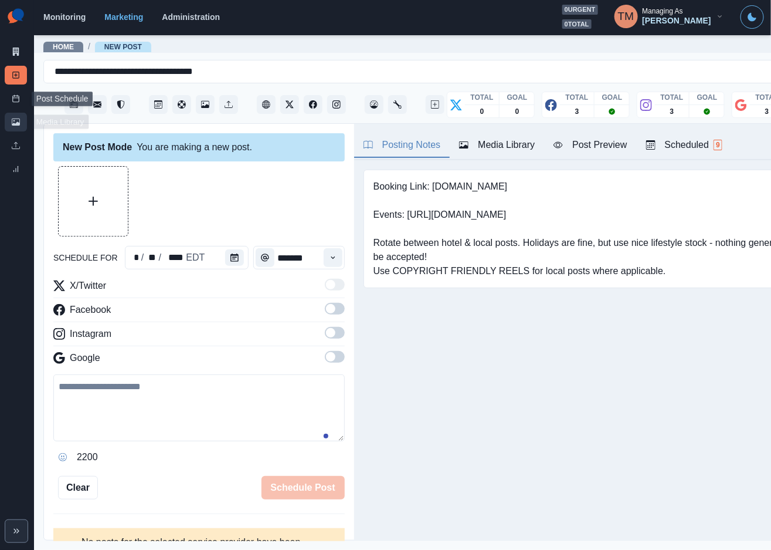
click at [13, 120] on icon at bounding box center [16, 122] width 8 height 8
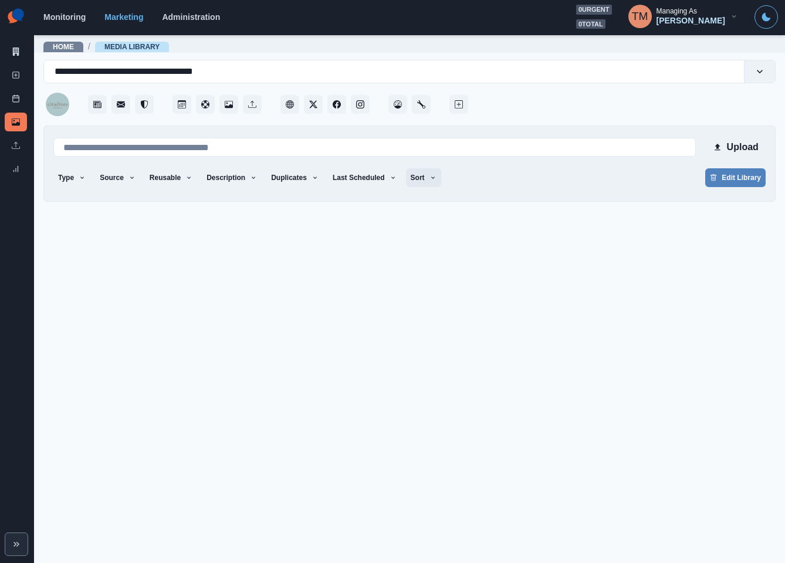
click at [407, 175] on button "Sort" at bounding box center [423, 177] width 35 height 19
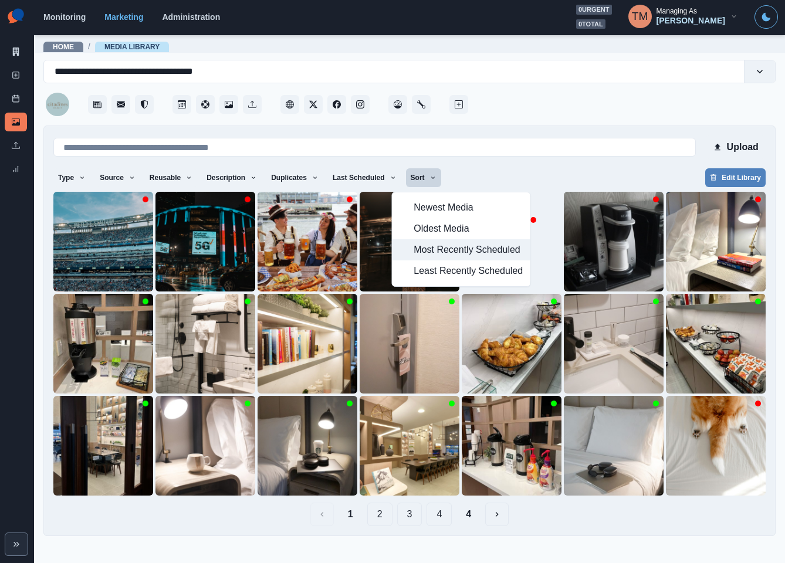
click at [433, 250] on span "Most Recently Scheduled" at bounding box center [468, 250] width 109 height 14
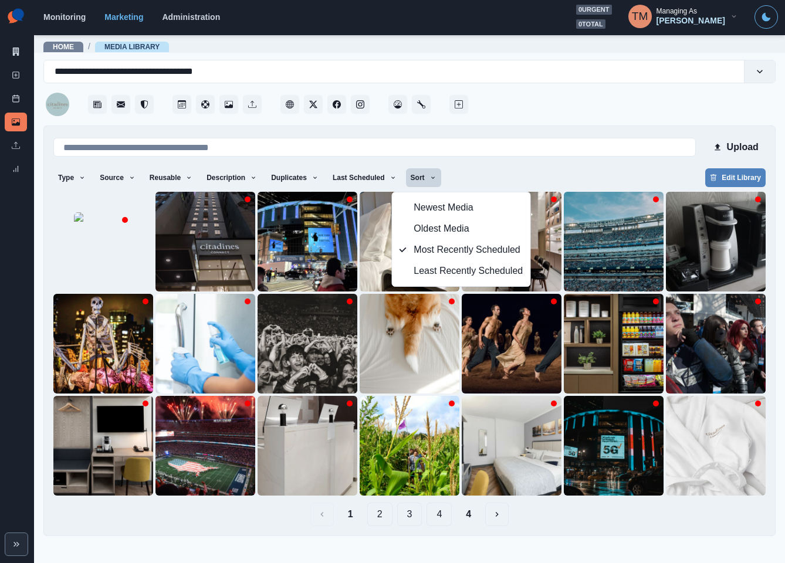
click at [554, 164] on div "Upload Type Any Image Video Source Any Upload Social Manager Found: Instagram F…" at bounding box center [409, 330] width 712 height 391
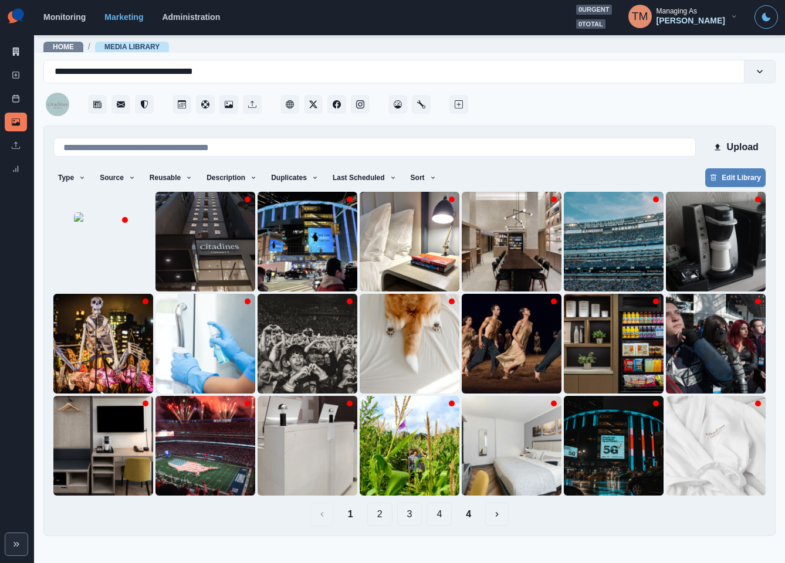
click at [470, 518] on button "4" at bounding box center [468, 514] width 24 height 23
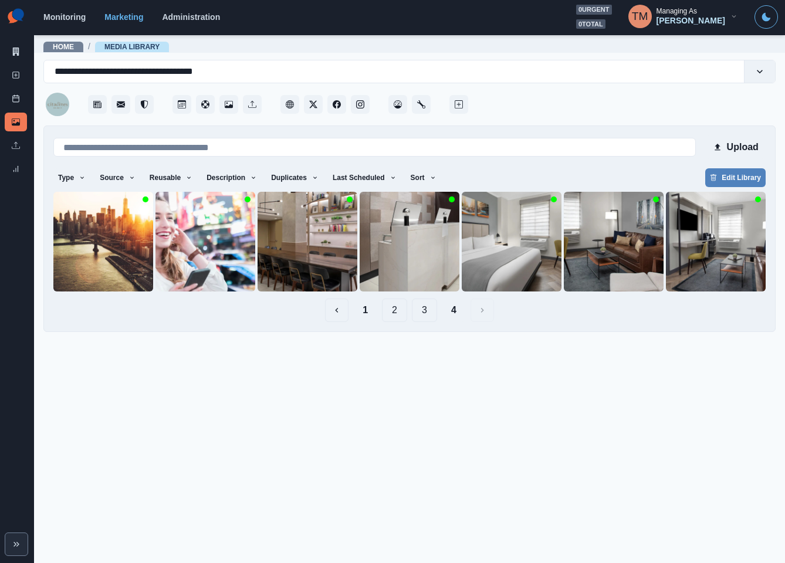
click at [361, 307] on button "1" at bounding box center [365, 310] width 24 height 23
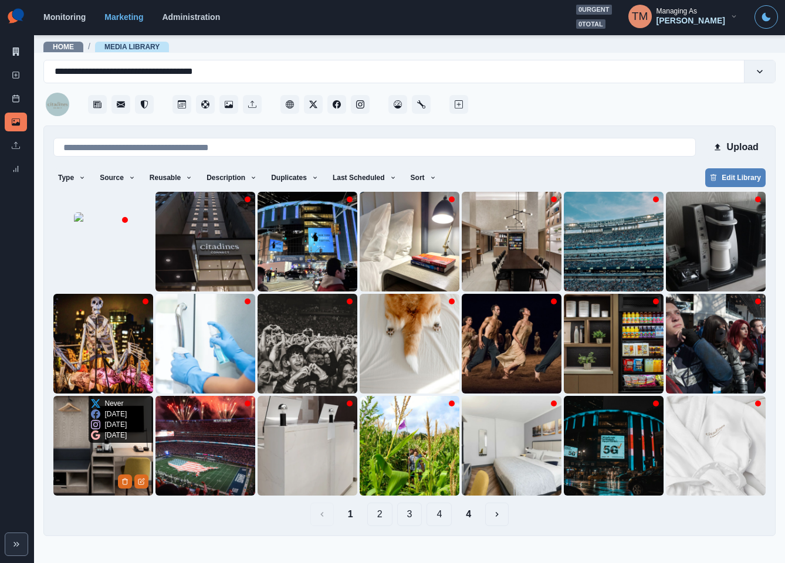
click at [70, 469] on img at bounding box center [103, 446] width 100 height 100
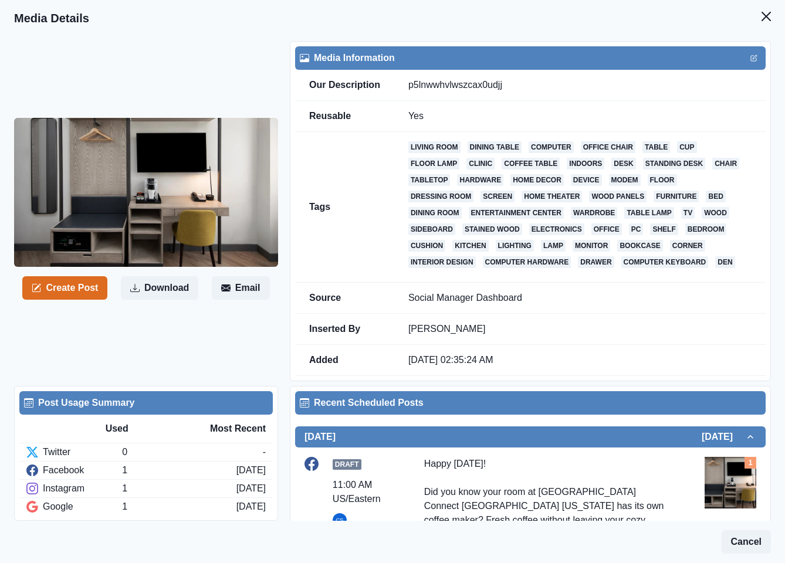
scroll to position [264, 0]
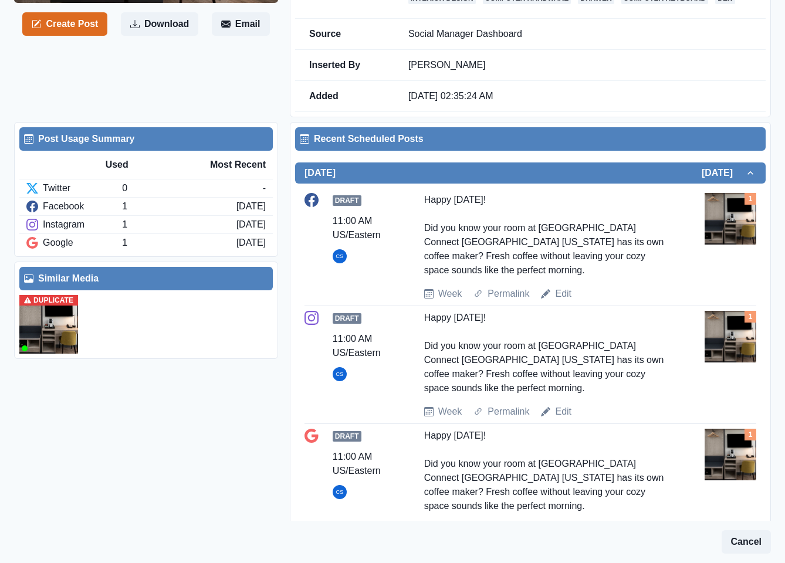
click at [51, 338] on img at bounding box center [48, 324] width 59 height 59
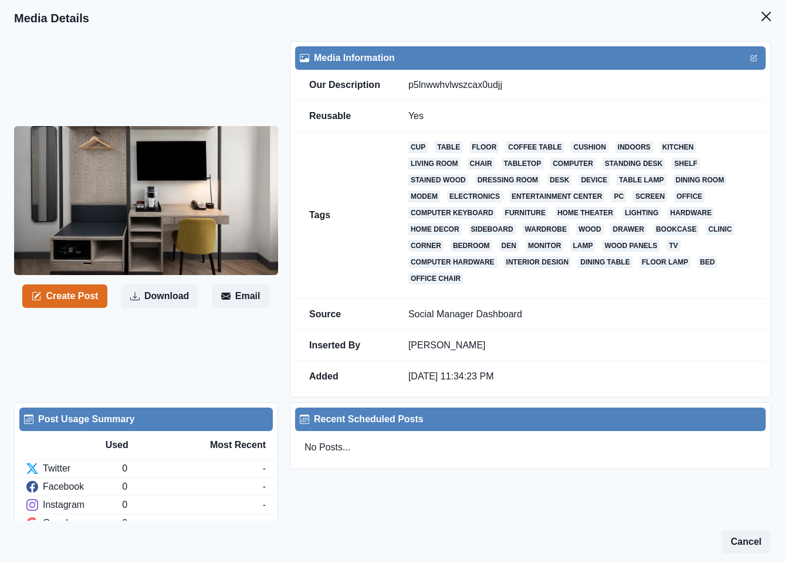
scroll to position [122, 0]
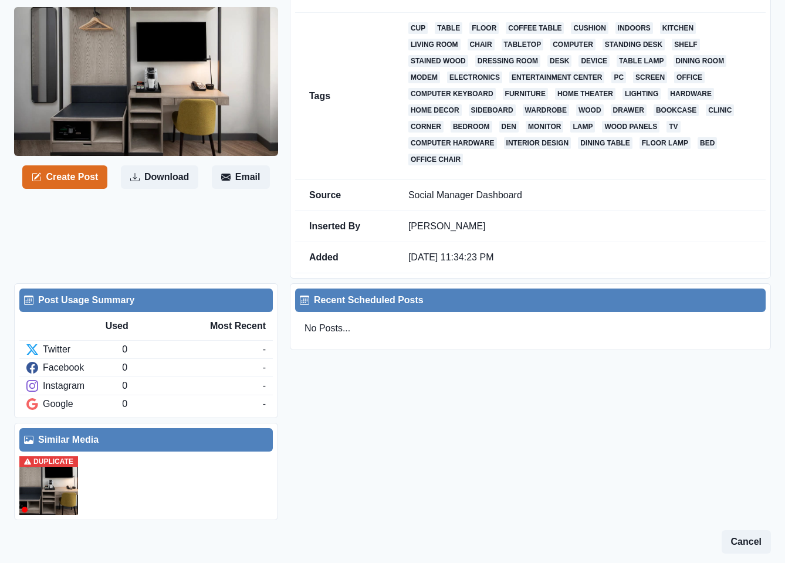
click at [43, 490] on img at bounding box center [48, 485] width 59 height 59
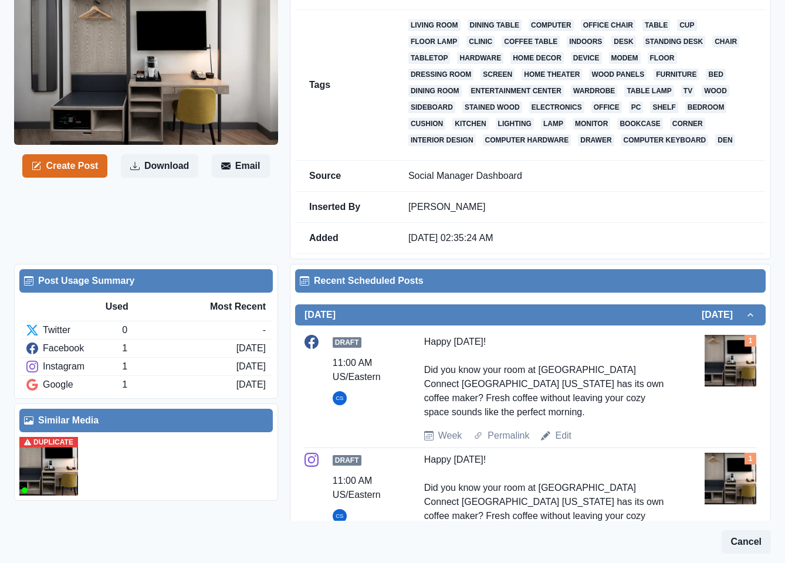
scroll to position [114, 0]
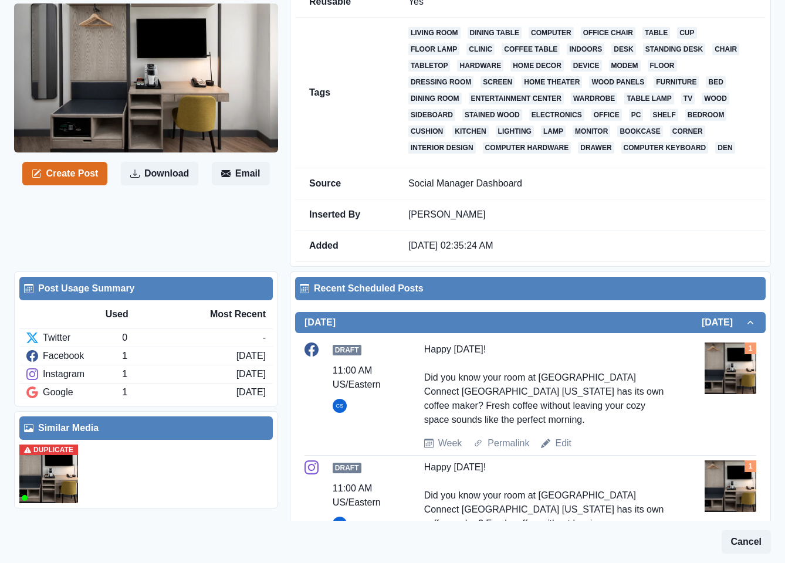
click at [21, 477] on img at bounding box center [48, 474] width 59 height 59
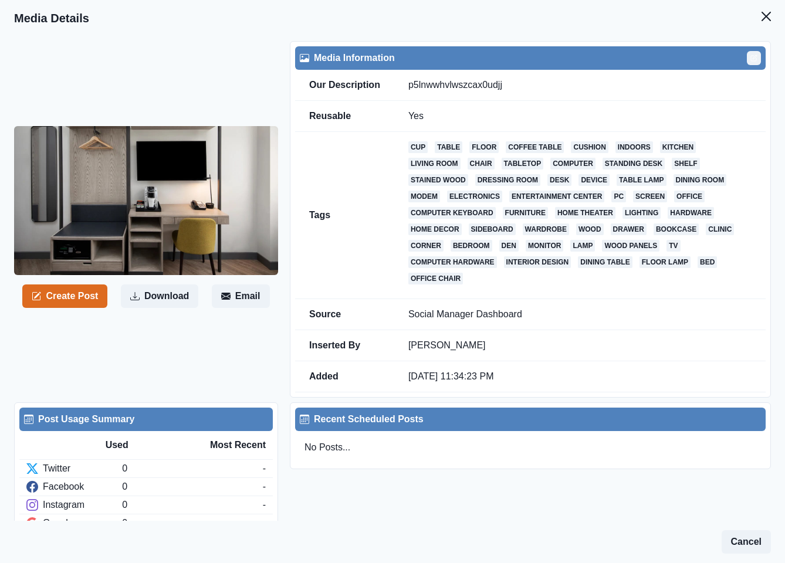
click at [747, 62] on button "Edit" at bounding box center [754, 58] width 14 height 14
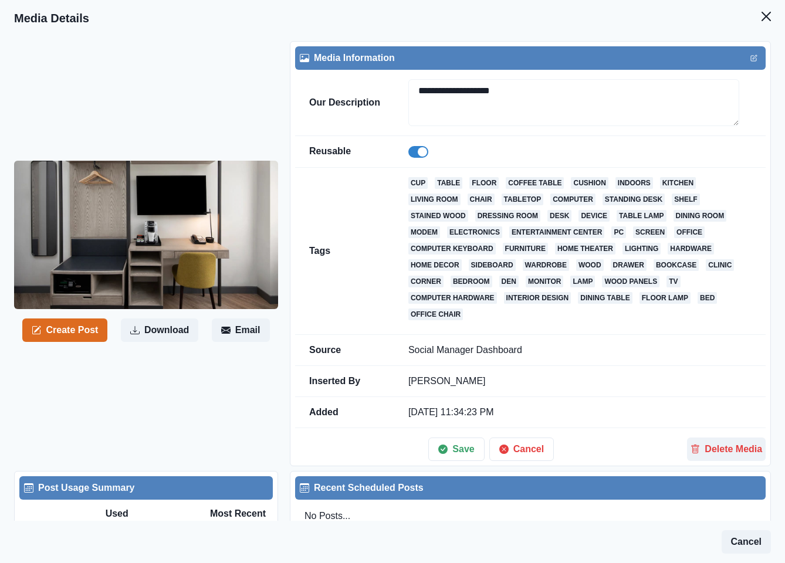
click at [418, 153] on span at bounding box center [422, 151] width 9 height 9
click at [446, 452] on button "Save" at bounding box center [456, 449] width 56 height 23
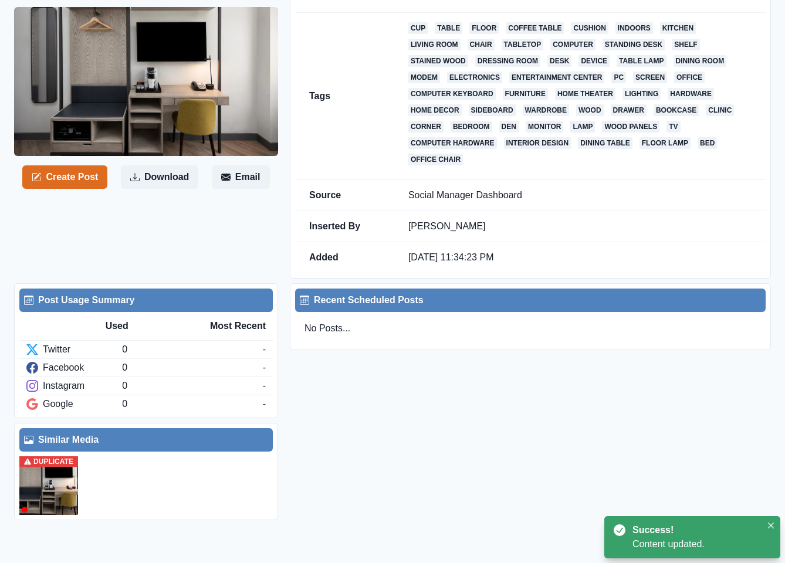
click at [51, 490] on img at bounding box center [48, 485] width 59 height 59
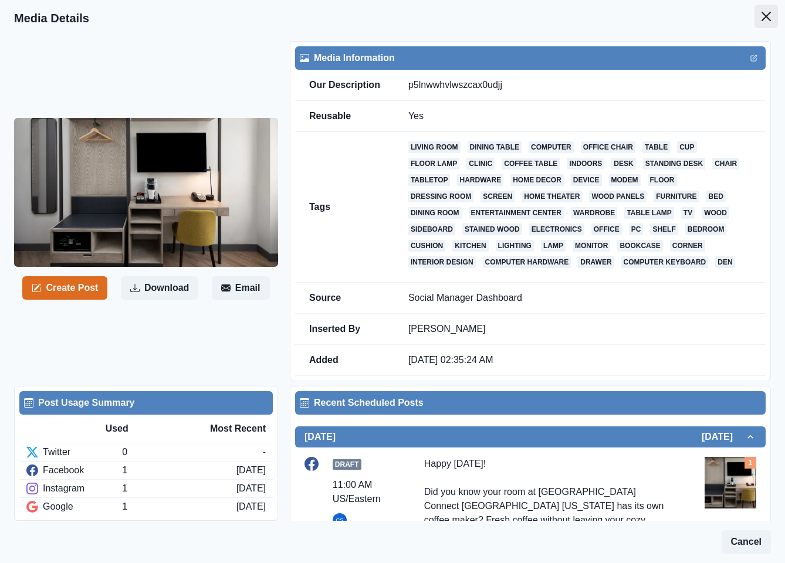
click at [754, 13] on button "Close" at bounding box center [765, 16] width 23 height 23
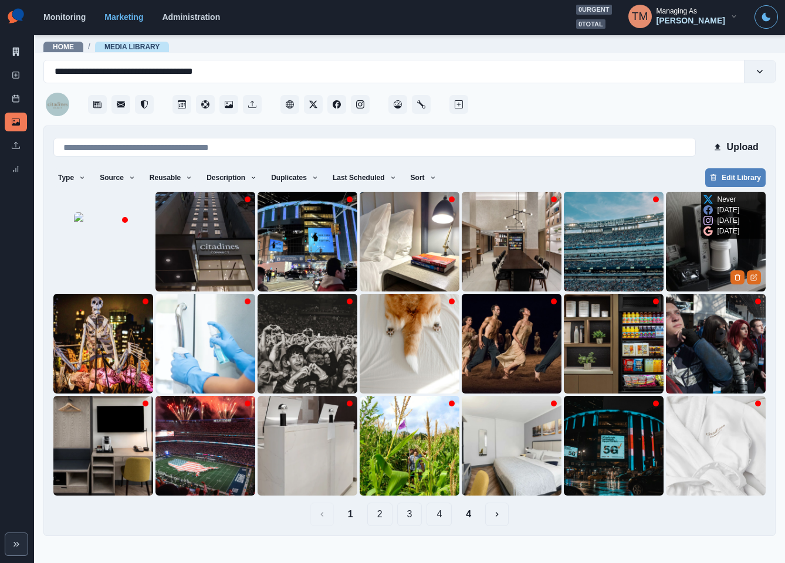
click at [703, 262] on img at bounding box center [716, 242] width 100 height 100
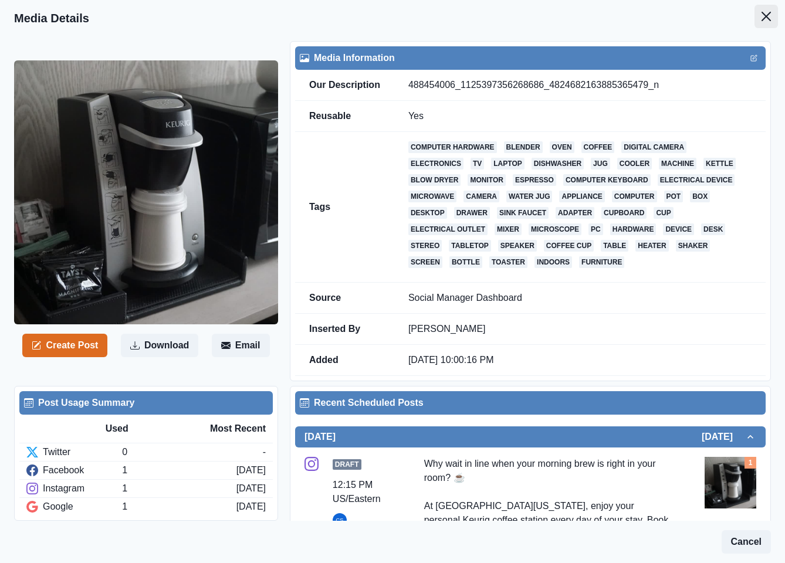
click at [761, 19] on icon "Close" at bounding box center [765, 16] width 9 height 9
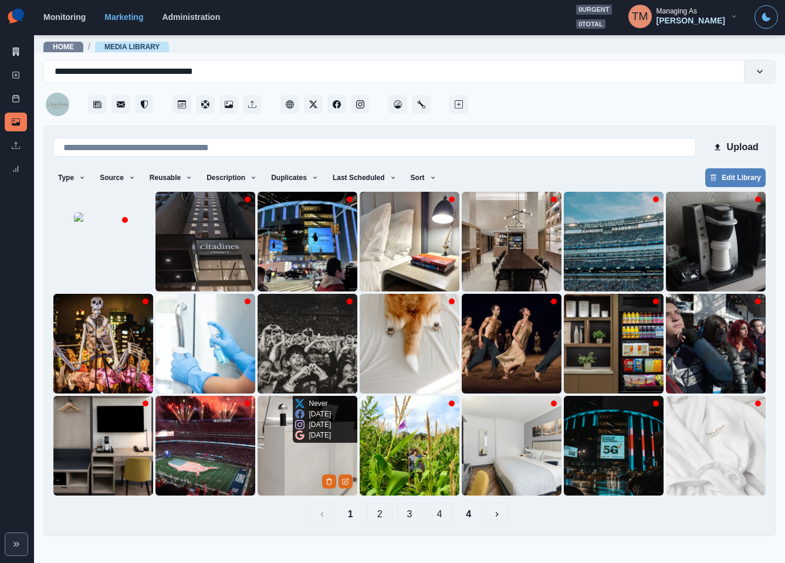
click at [269, 463] on img at bounding box center [307, 446] width 100 height 100
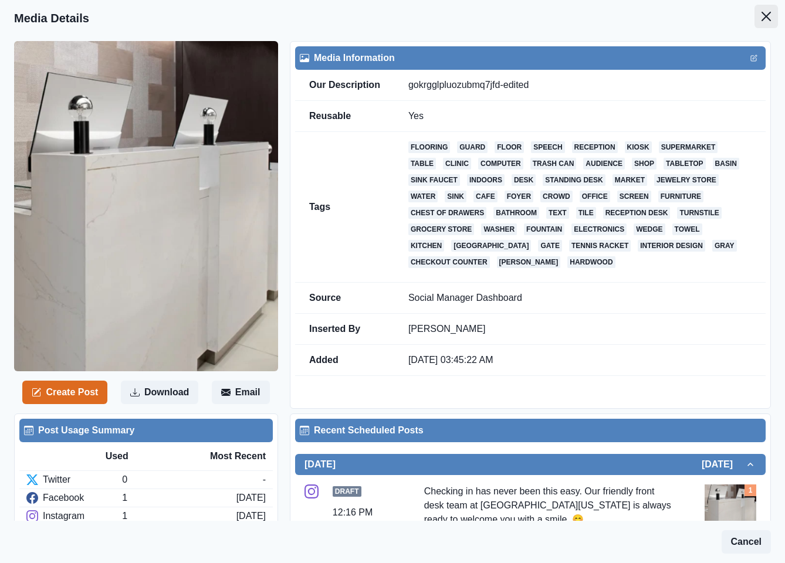
click at [761, 14] on icon "Close" at bounding box center [765, 16] width 9 height 9
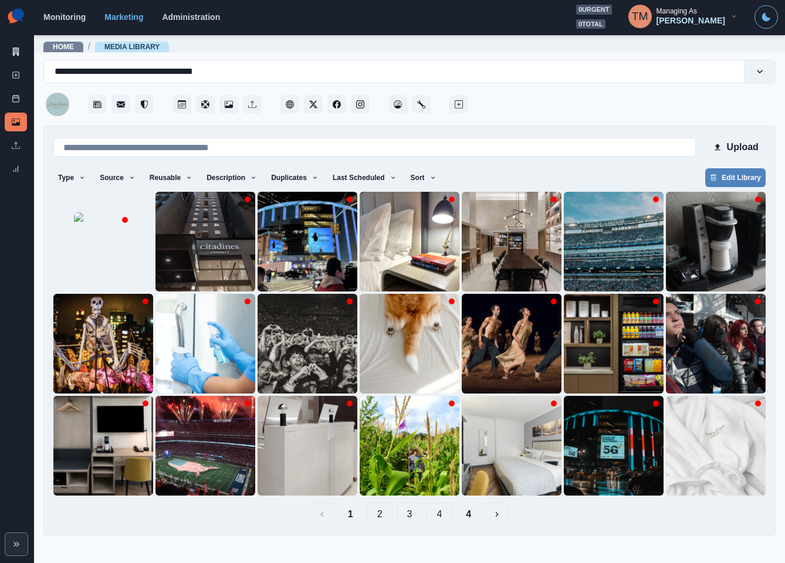
click at [465, 516] on button "4" at bounding box center [468, 514] width 24 height 23
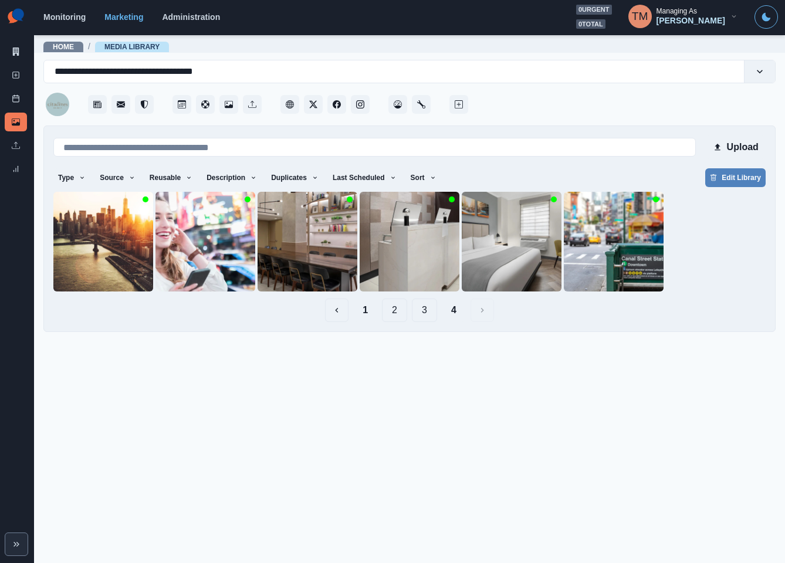
click at [370, 310] on button "1" at bounding box center [365, 310] width 24 height 23
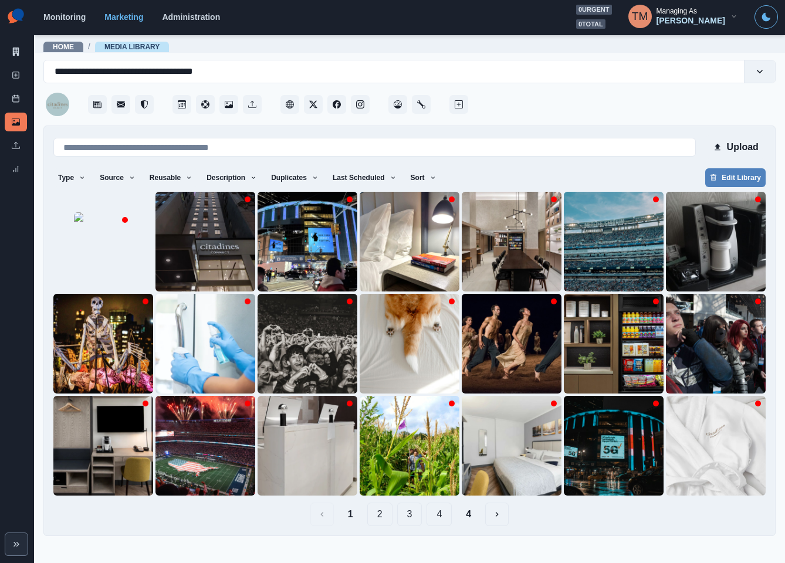
click at [382, 516] on button "2" at bounding box center [379, 514] width 25 height 23
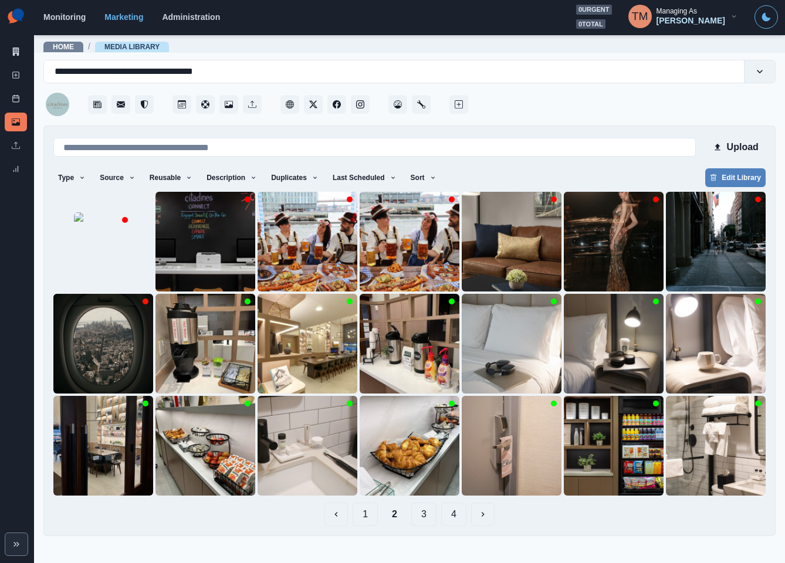
click at [426, 516] on button "3" at bounding box center [423, 514] width 25 height 23
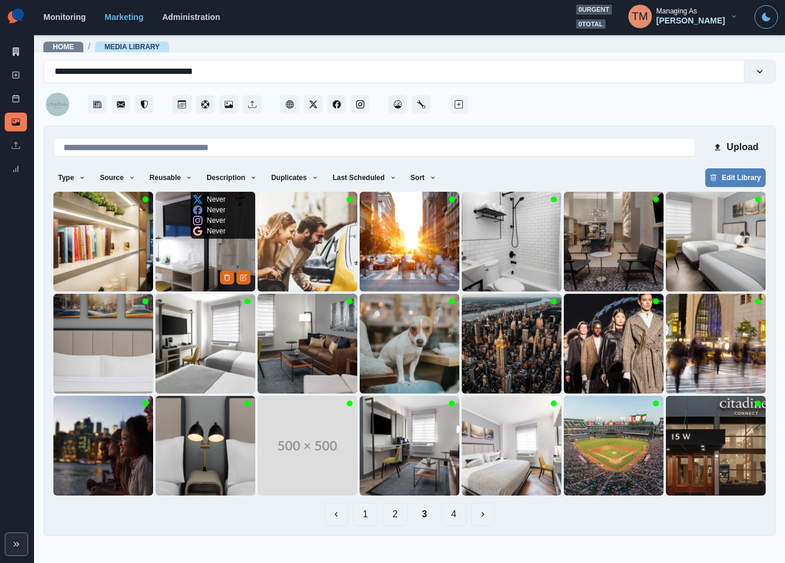
click at [165, 255] on img at bounding box center [205, 242] width 100 height 100
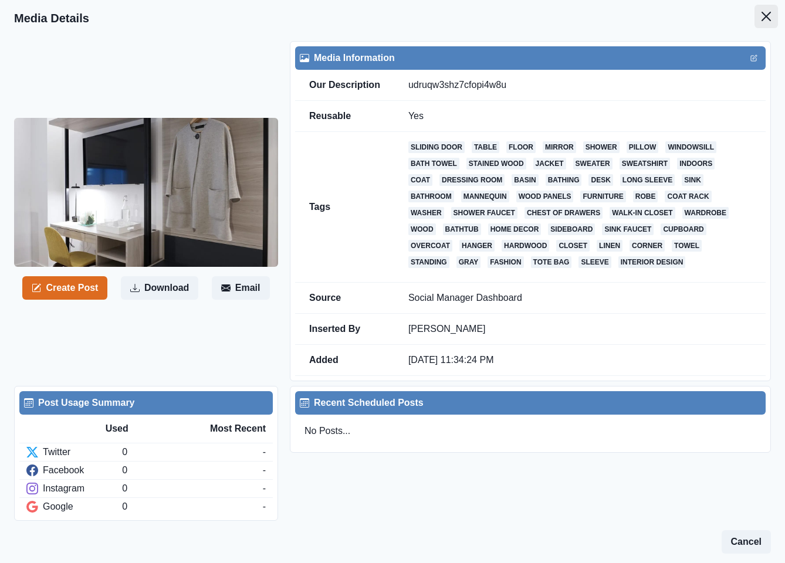
click at [761, 15] on icon "Close" at bounding box center [765, 16] width 9 height 9
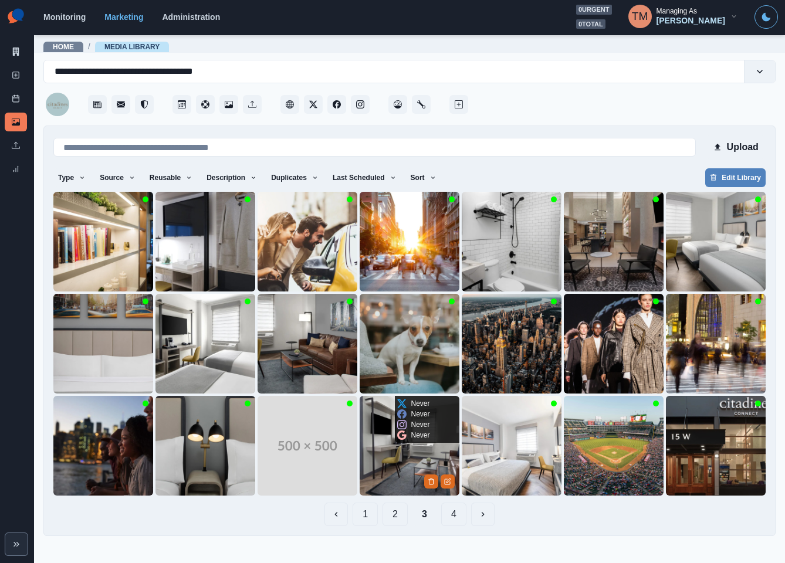
click at [384, 462] on img at bounding box center [410, 446] width 100 height 100
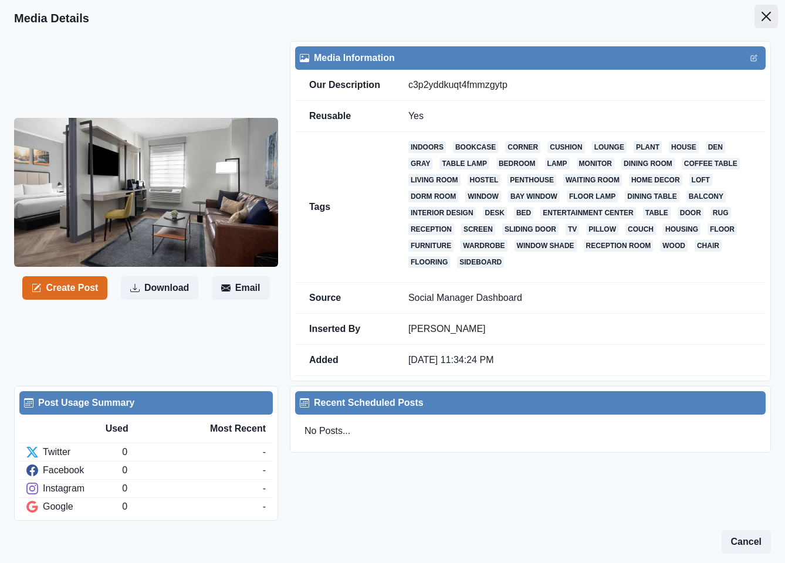
click at [754, 9] on button "Close" at bounding box center [765, 16] width 23 height 23
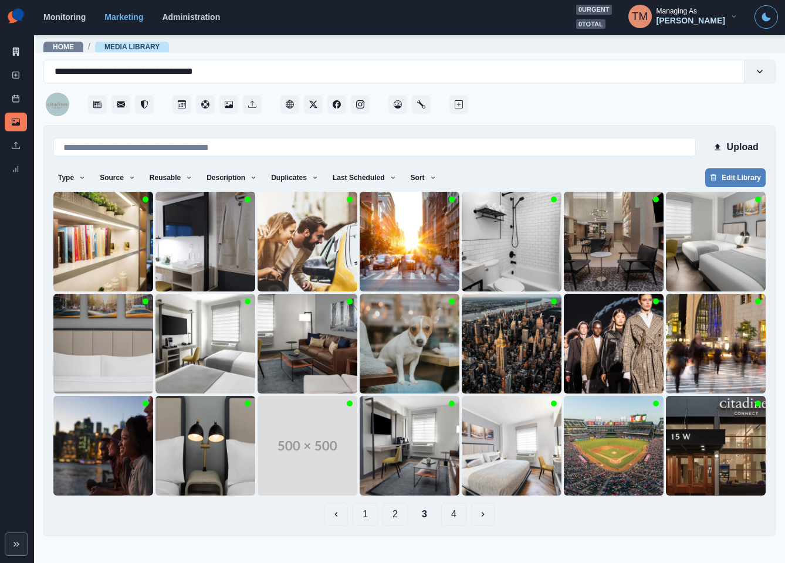
click at [364, 516] on button "1" at bounding box center [365, 514] width 25 height 23
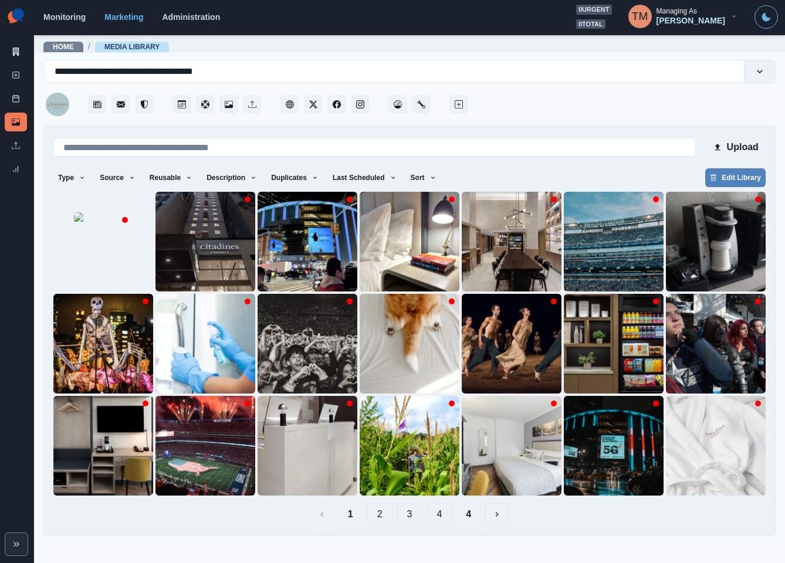
click at [437, 514] on button "4" at bounding box center [438, 514] width 25 height 23
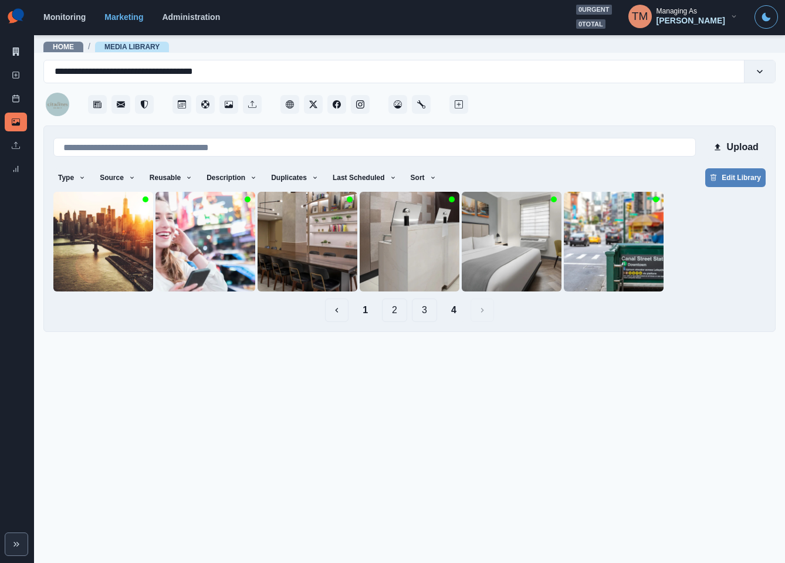
click at [425, 313] on button "3" at bounding box center [424, 310] width 25 height 23
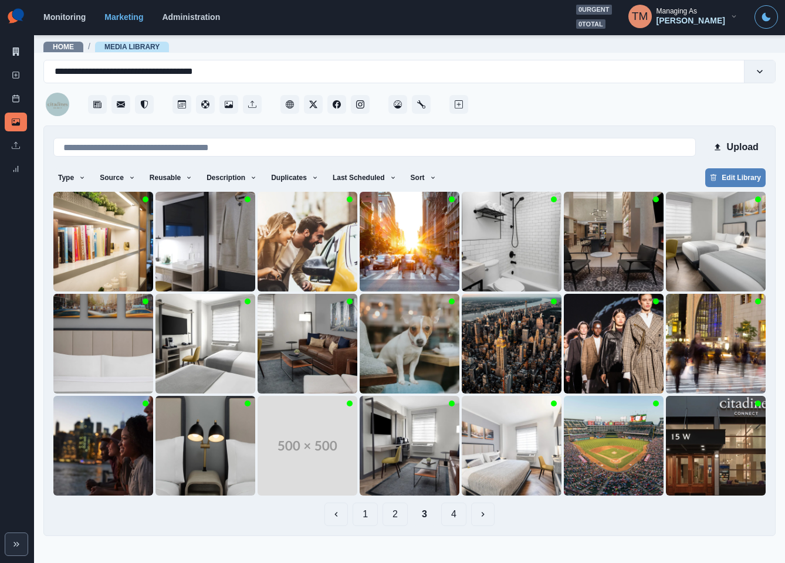
click at [398, 519] on button "2" at bounding box center [394, 514] width 25 height 23
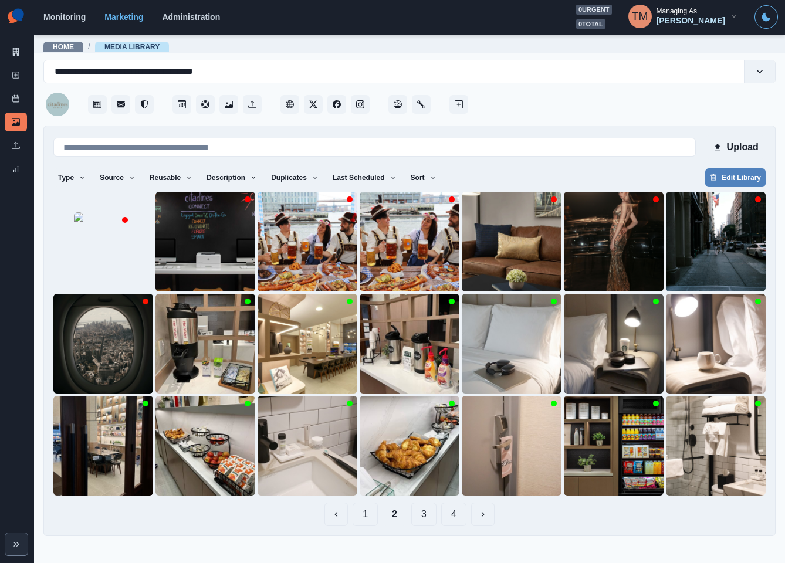
click at [357, 520] on button "1" at bounding box center [365, 514] width 25 height 23
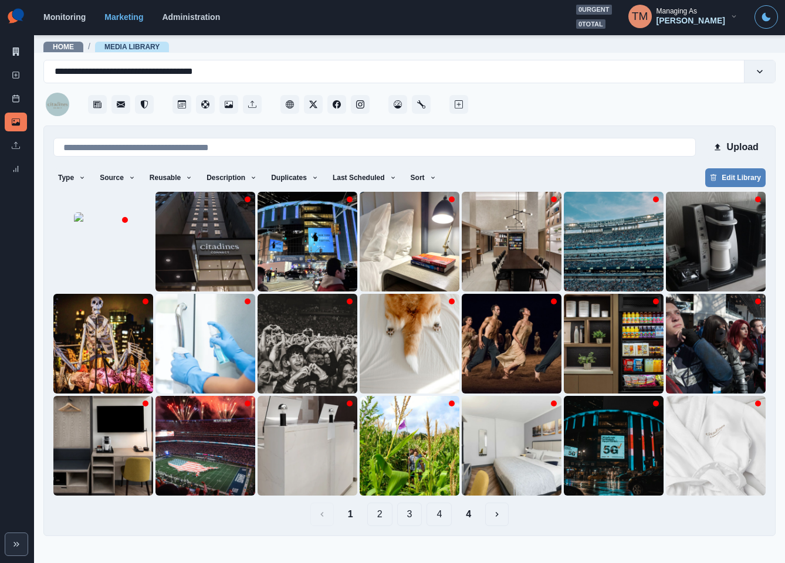
click at [379, 520] on button "2" at bounding box center [379, 514] width 25 height 23
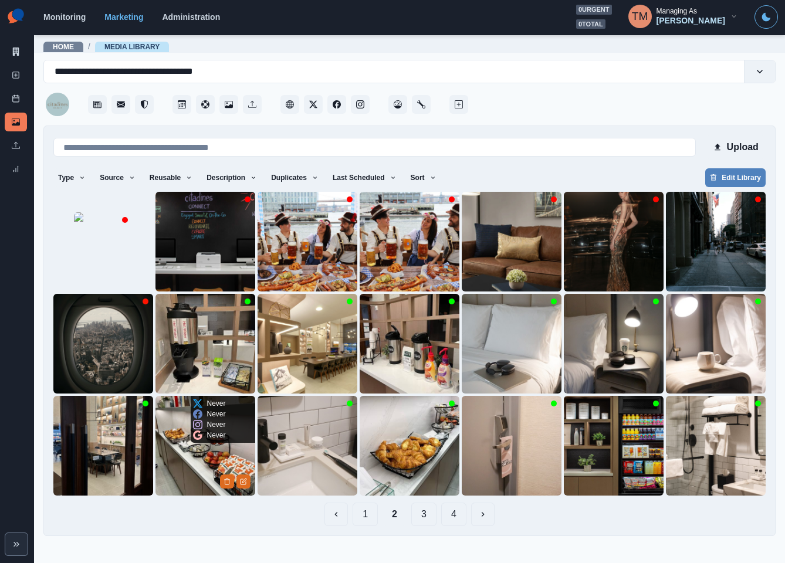
click at [180, 463] on img at bounding box center [205, 446] width 100 height 100
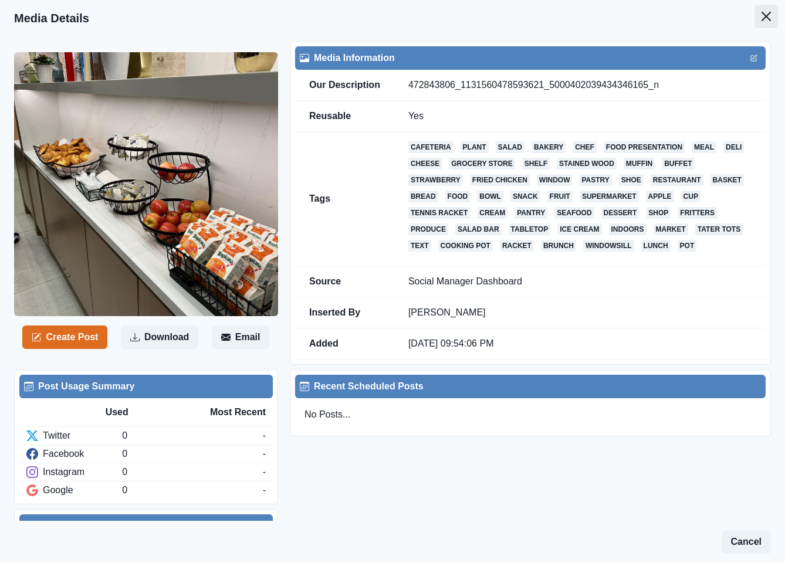
click at [754, 11] on button "Close" at bounding box center [765, 16] width 23 height 23
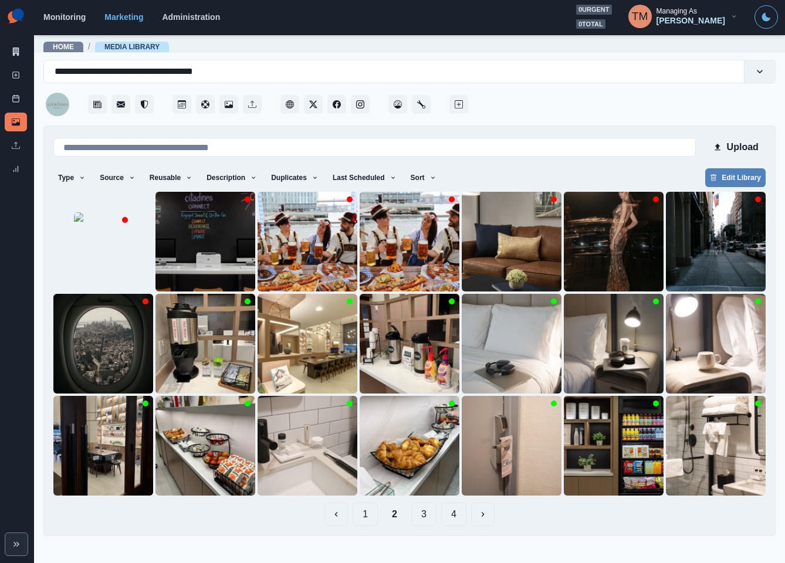
click at [421, 521] on button "3" at bounding box center [423, 514] width 25 height 23
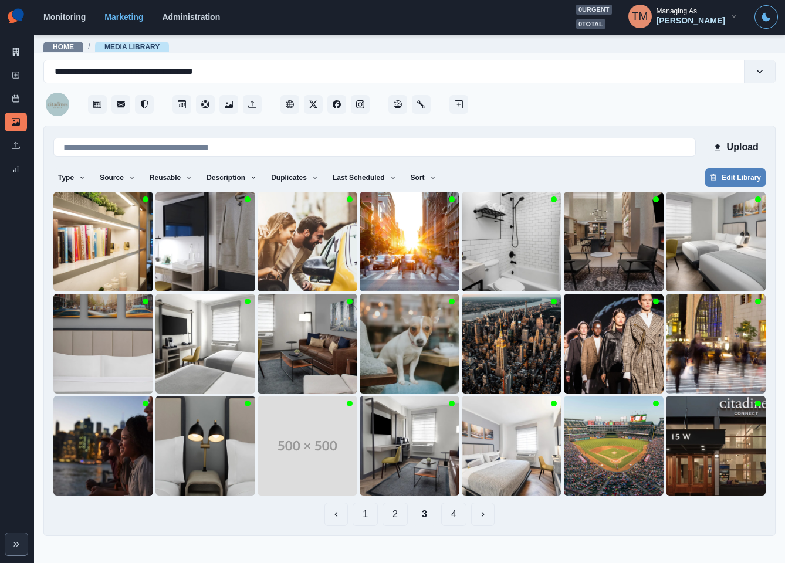
click at [458, 517] on button "4" at bounding box center [453, 514] width 25 height 23
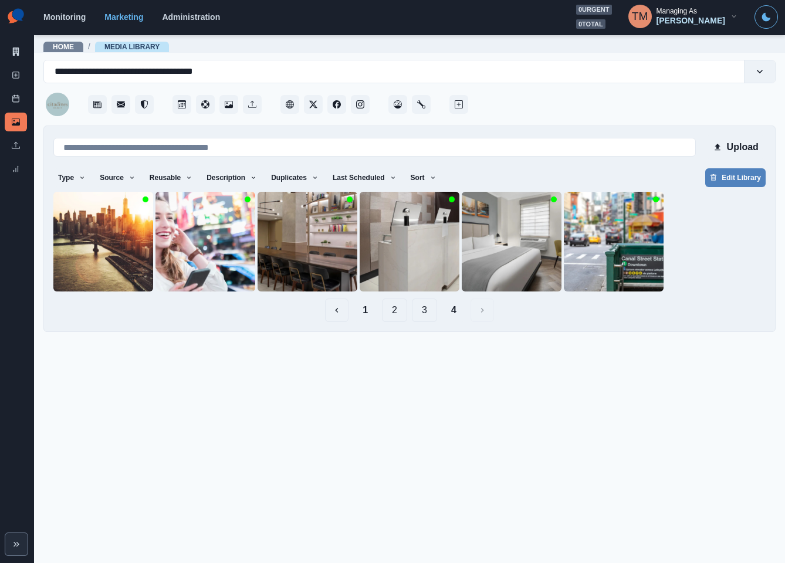
click at [368, 313] on button "1" at bounding box center [365, 310] width 24 height 23
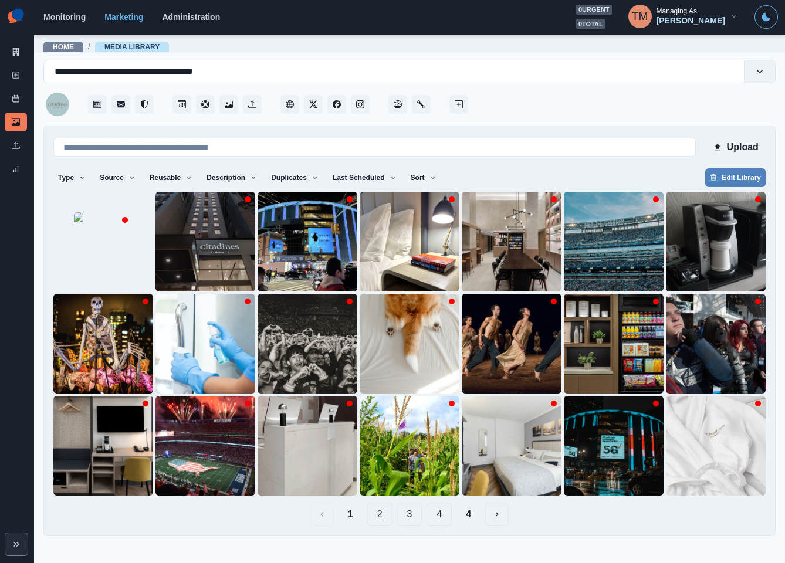
click at [380, 513] on button "2" at bounding box center [379, 514] width 25 height 23
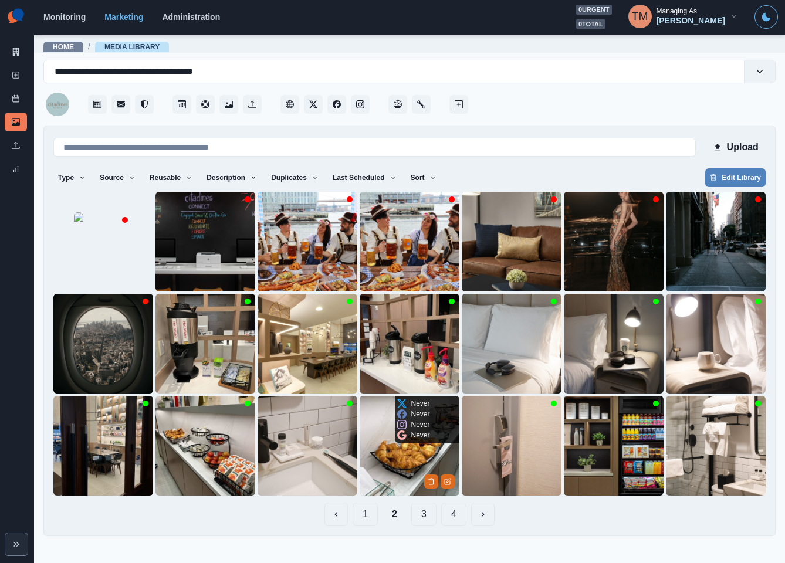
click at [386, 466] on img at bounding box center [410, 446] width 100 height 100
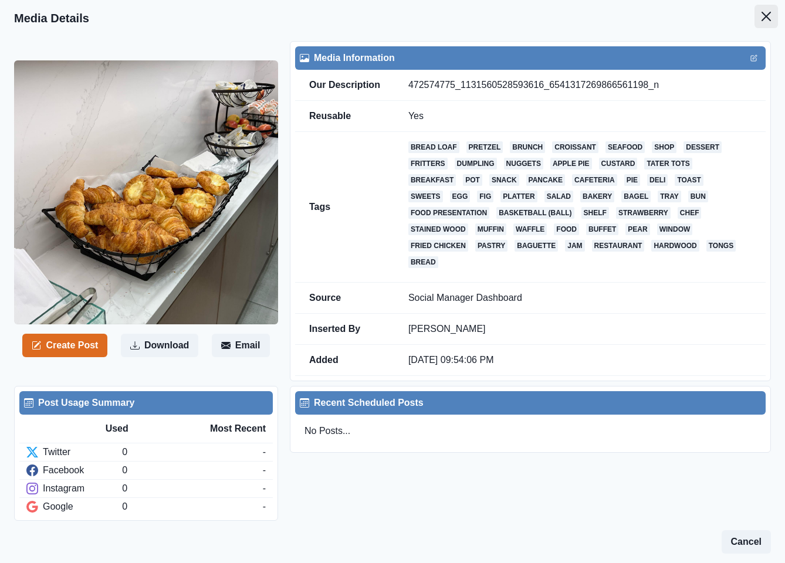
click at [761, 18] on icon "Close" at bounding box center [765, 16] width 9 height 9
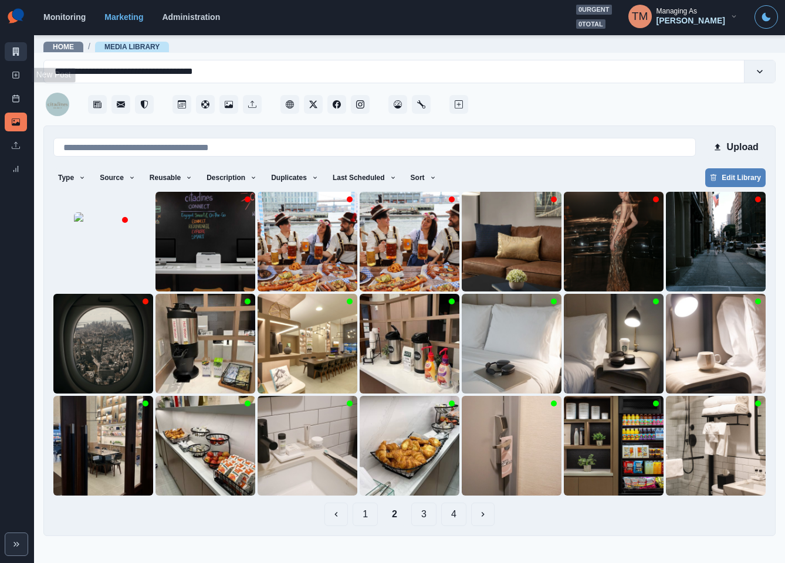
click at [14, 55] on icon at bounding box center [16, 52] width 6 height 8
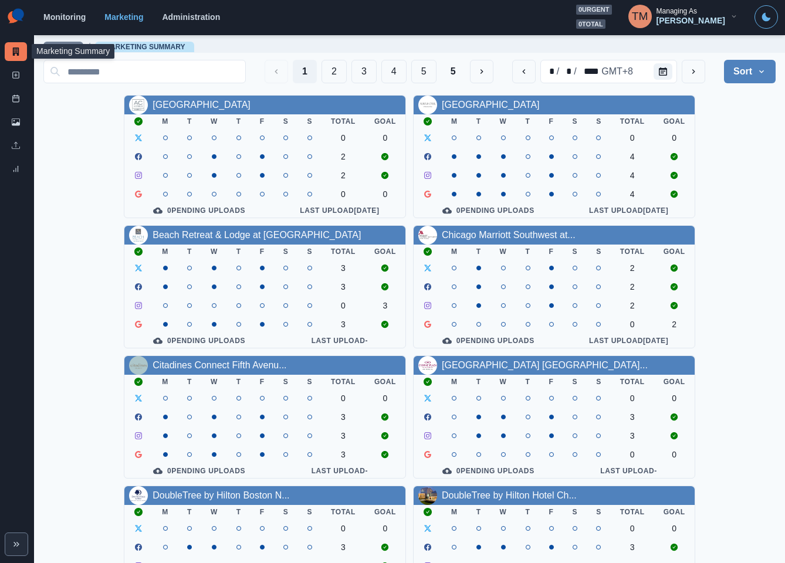
click at [734, 204] on div "[GEOGRAPHIC_DATA] Downtown M T W T F S S Total Goal 0 0 2 2 0 0 0 Pending Uploa…" at bounding box center [409, 482] width 732 height 774
